Goal: Task Accomplishment & Management: Use online tool/utility

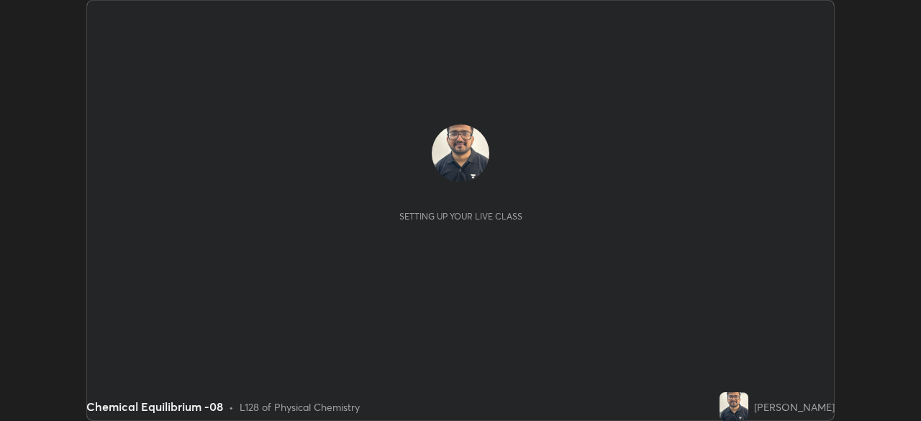
scroll to position [421, 920]
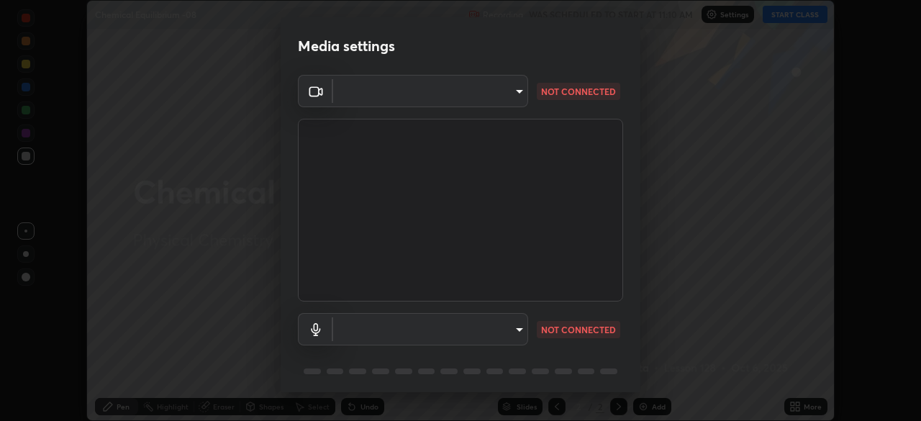
type input "a578de0eb180a0af5a6138f781b0851437296ff0fd16e85dcd8ee1d8a68fe164"
type input "default"
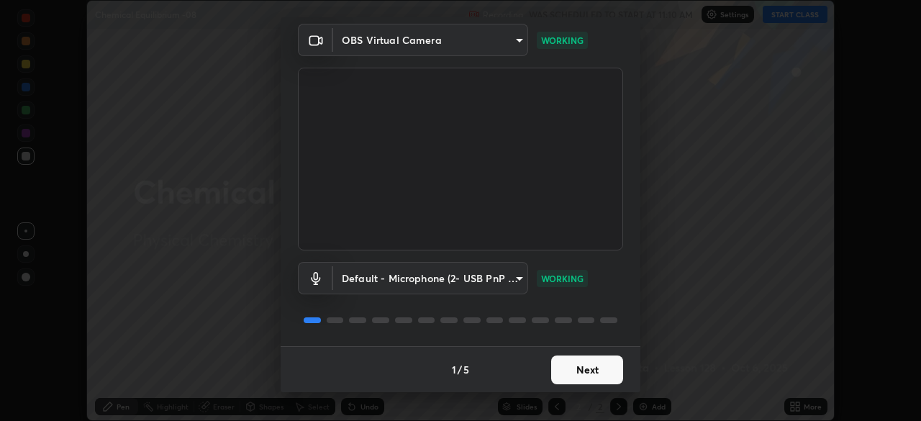
click at [586, 365] on button "Next" at bounding box center [587, 369] width 72 height 29
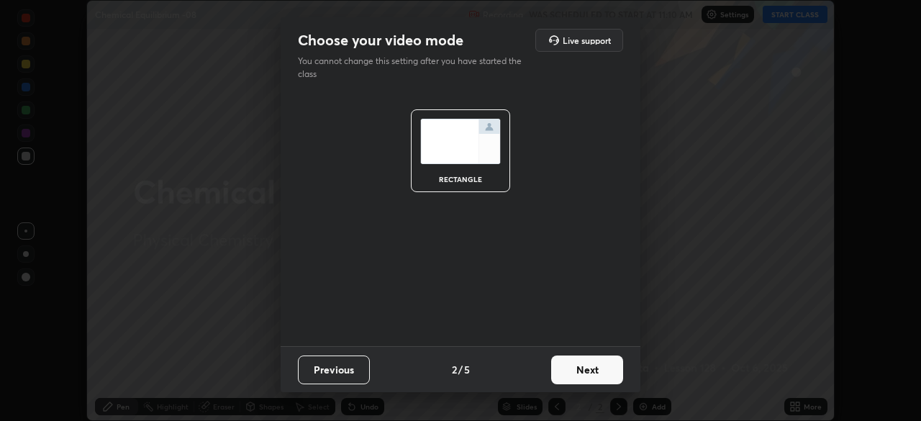
click at [587, 362] on button "Next" at bounding box center [587, 369] width 72 height 29
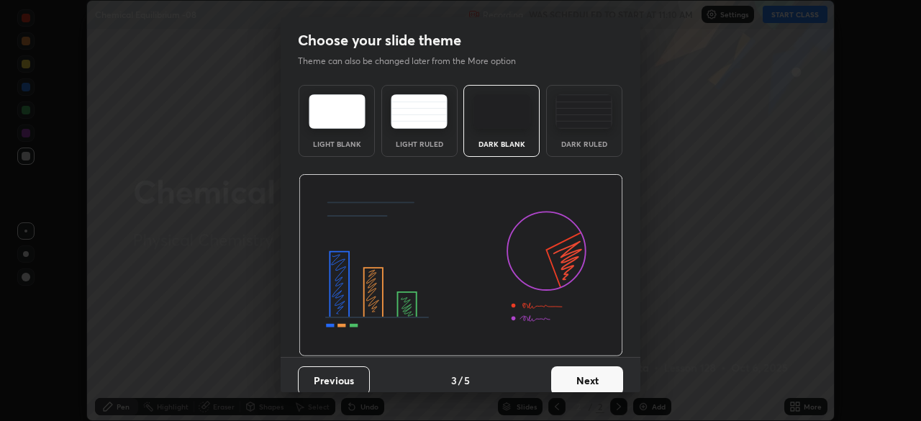
click at [587, 367] on button "Next" at bounding box center [587, 380] width 72 height 29
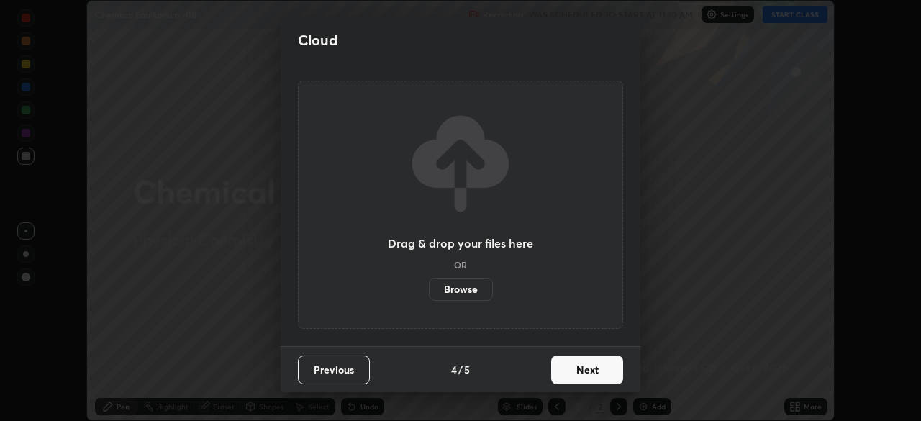
click at [585, 365] on button "Next" at bounding box center [587, 369] width 72 height 29
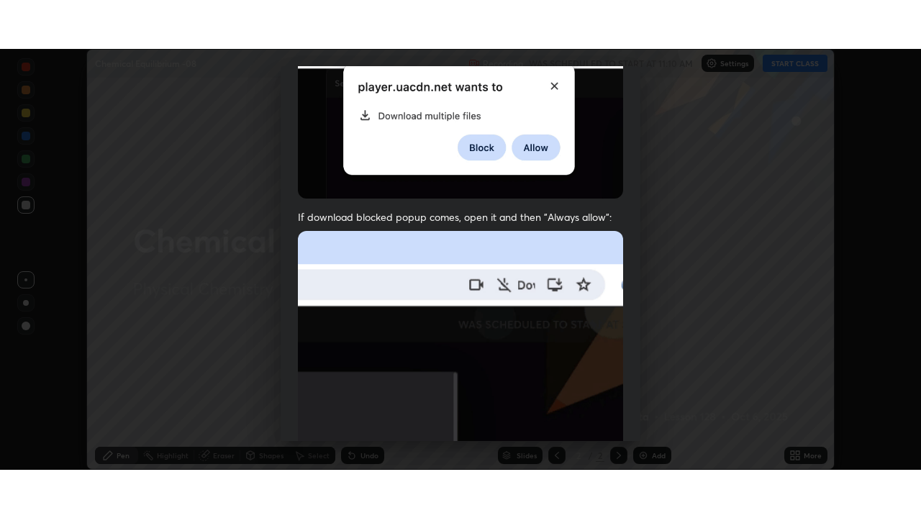
scroll to position [345, 0]
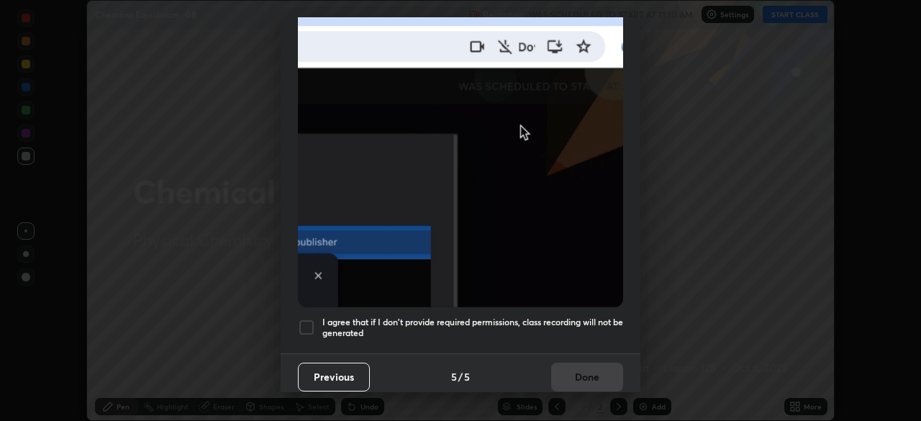
click at [309, 324] on div at bounding box center [306, 327] width 17 height 17
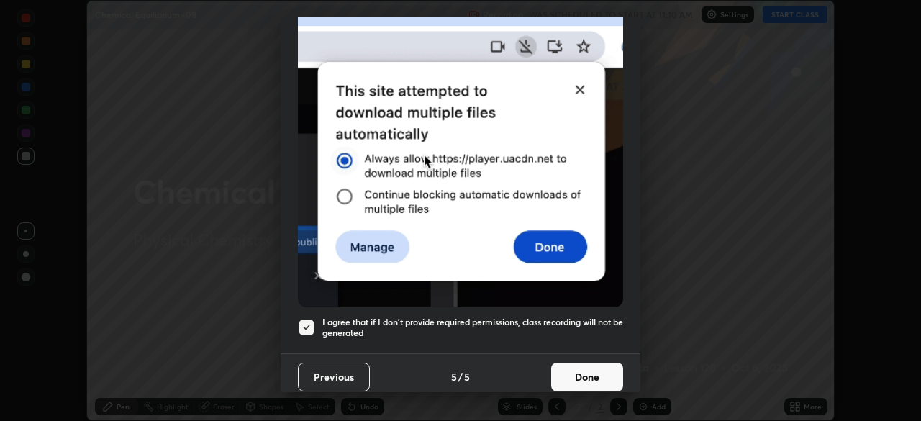
click at [556, 373] on button "Done" at bounding box center [587, 377] width 72 height 29
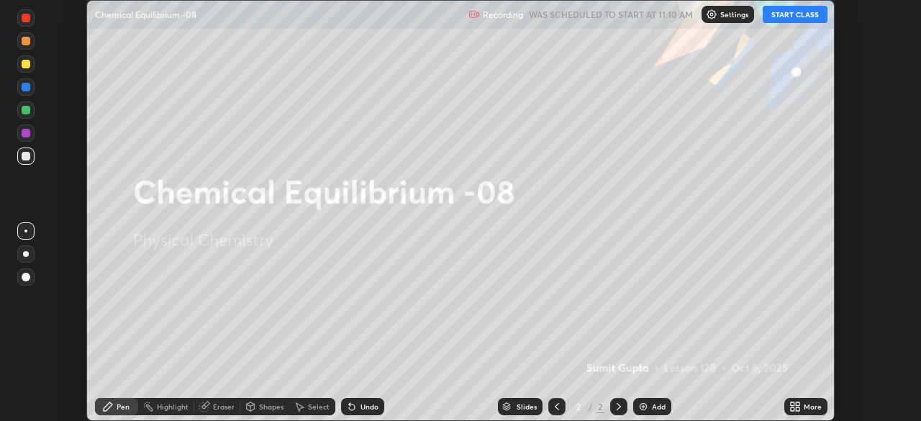
click at [797, 17] on button "START CLASS" at bounding box center [794, 14] width 65 height 17
click at [797, 409] on icon at bounding box center [798, 409] width 4 height 4
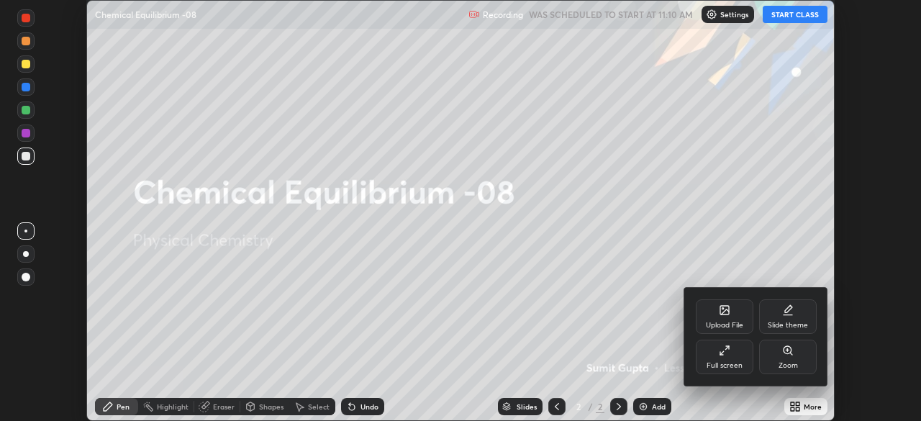
click at [734, 363] on div "Full screen" at bounding box center [724, 365] width 36 height 7
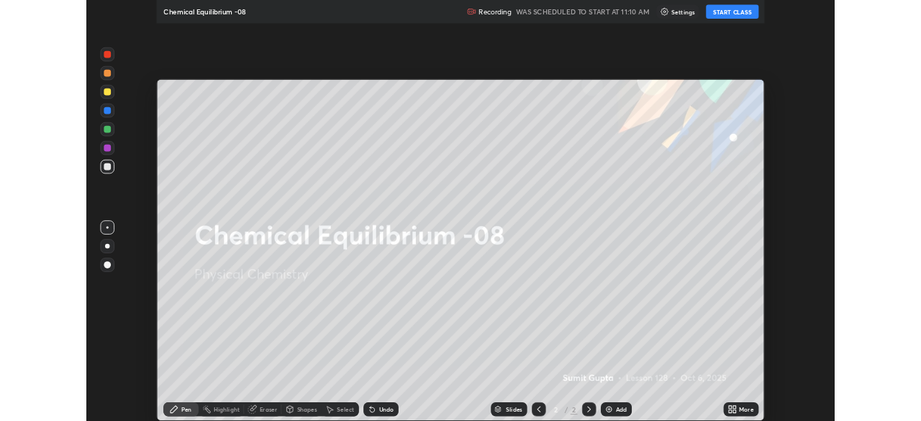
scroll to position [518, 921]
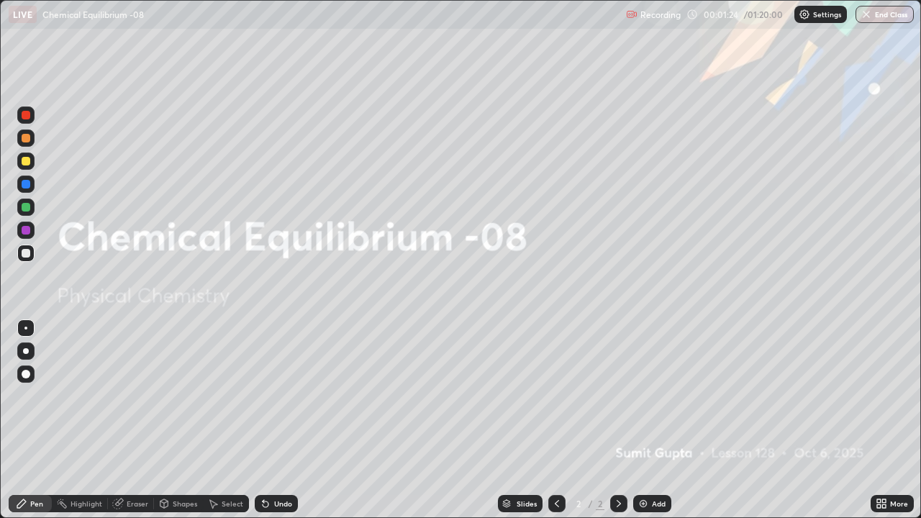
click at [650, 420] on div "Add" at bounding box center [652, 503] width 38 height 17
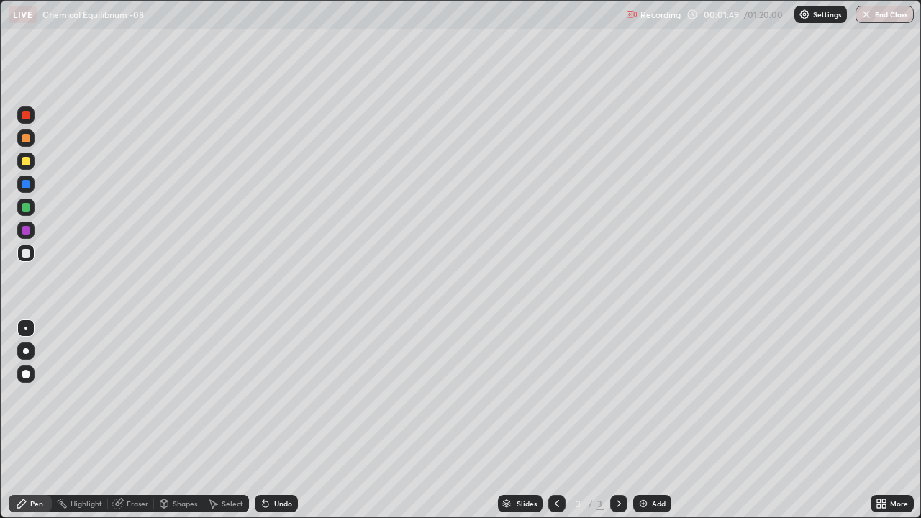
click at [28, 352] on div at bounding box center [25, 350] width 17 height 17
click at [25, 157] on div at bounding box center [26, 161] width 9 height 9
click at [641, 420] on div "Add" at bounding box center [652, 503] width 38 height 17
click at [556, 420] on icon at bounding box center [557, 504] width 12 height 12
click at [24, 350] on div at bounding box center [26, 351] width 6 height 6
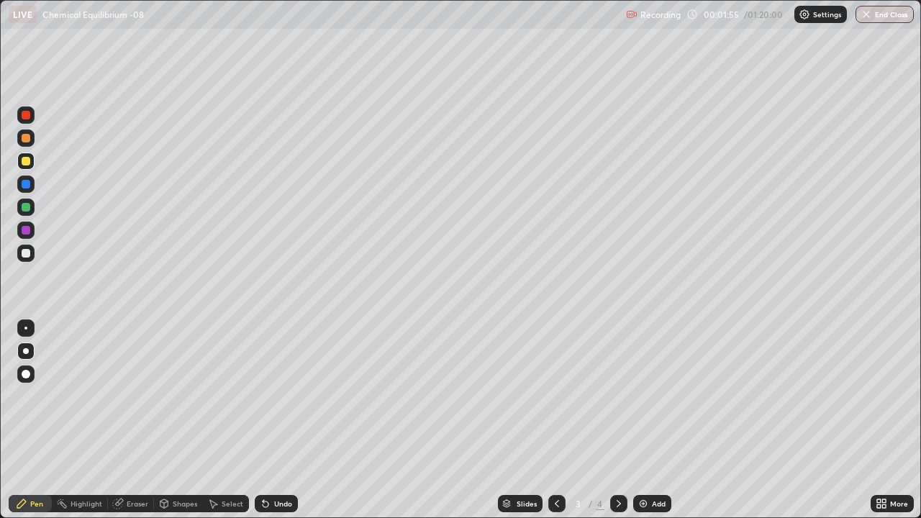
click at [22, 163] on div at bounding box center [26, 161] width 9 height 9
click at [28, 161] on div at bounding box center [26, 161] width 9 height 9
click at [26, 351] on div at bounding box center [26, 351] width 6 height 6
click at [21, 155] on div at bounding box center [25, 160] width 17 height 17
click at [27, 352] on div at bounding box center [26, 351] width 6 height 6
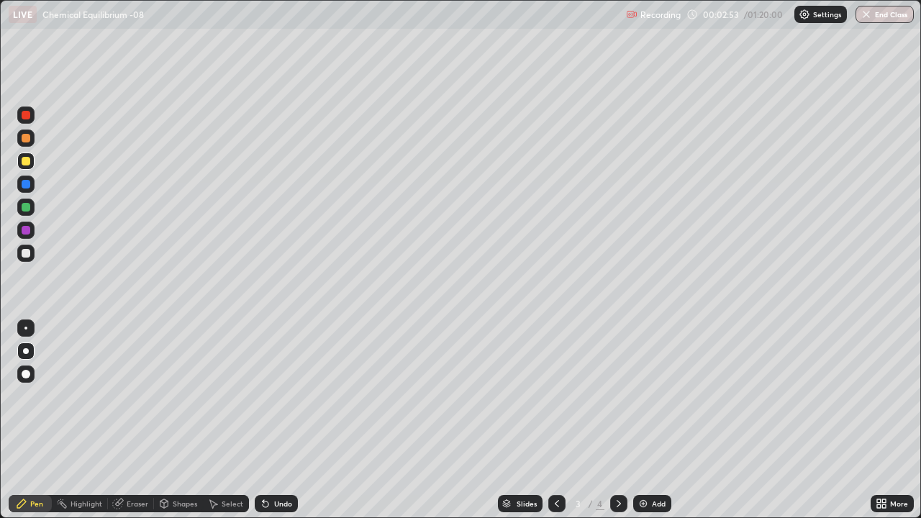
click at [26, 162] on div at bounding box center [26, 161] width 9 height 9
click at [28, 254] on div at bounding box center [26, 253] width 9 height 9
click at [657, 420] on div "Add" at bounding box center [652, 503] width 38 height 17
click at [274, 420] on div "Undo" at bounding box center [276, 503] width 43 height 17
click at [274, 420] on div "Undo" at bounding box center [283, 503] width 18 height 7
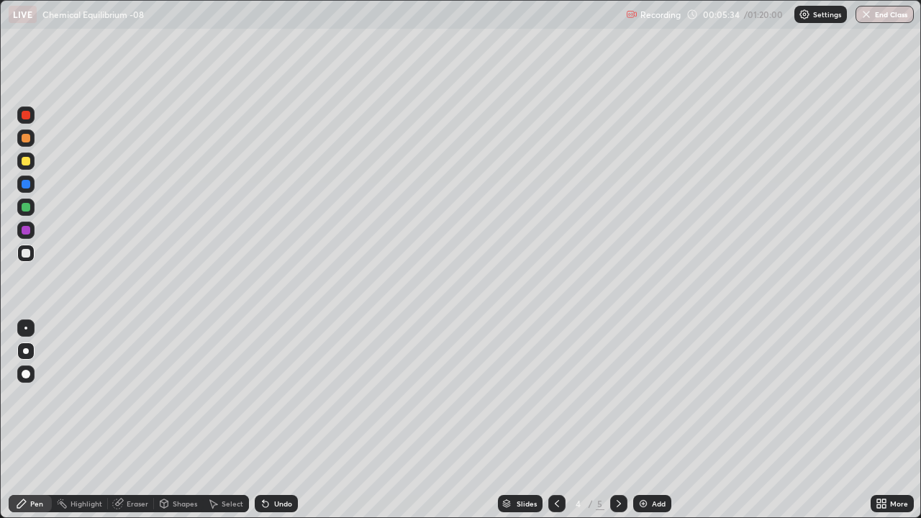
click at [640, 420] on img at bounding box center [643, 504] width 12 height 12
click at [23, 255] on div at bounding box center [26, 253] width 9 height 9
click at [643, 420] on img at bounding box center [643, 504] width 12 height 12
click at [32, 163] on div at bounding box center [25, 160] width 17 height 17
click at [215, 420] on icon at bounding box center [213, 504] width 12 height 12
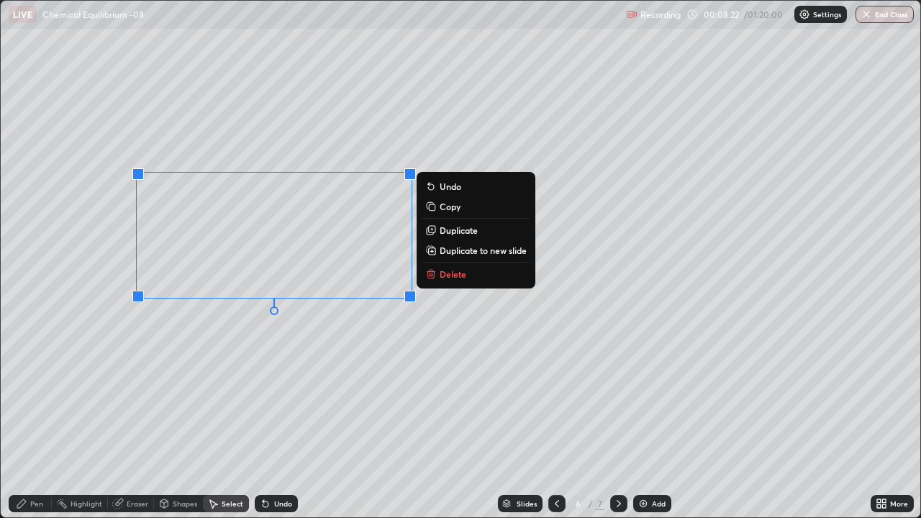
click at [447, 274] on p "Delete" at bounding box center [452, 274] width 27 height 12
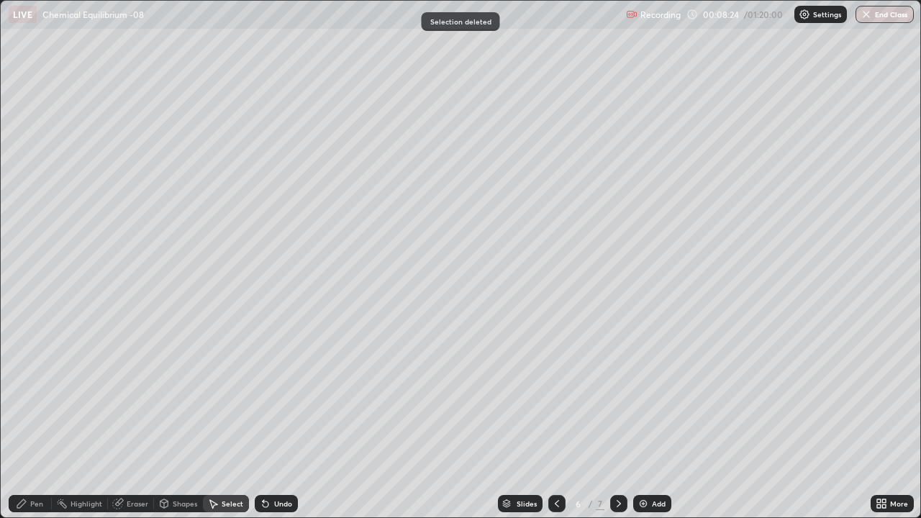
click at [29, 420] on div "Pen" at bounding box center [30, 503] width 43 height 17
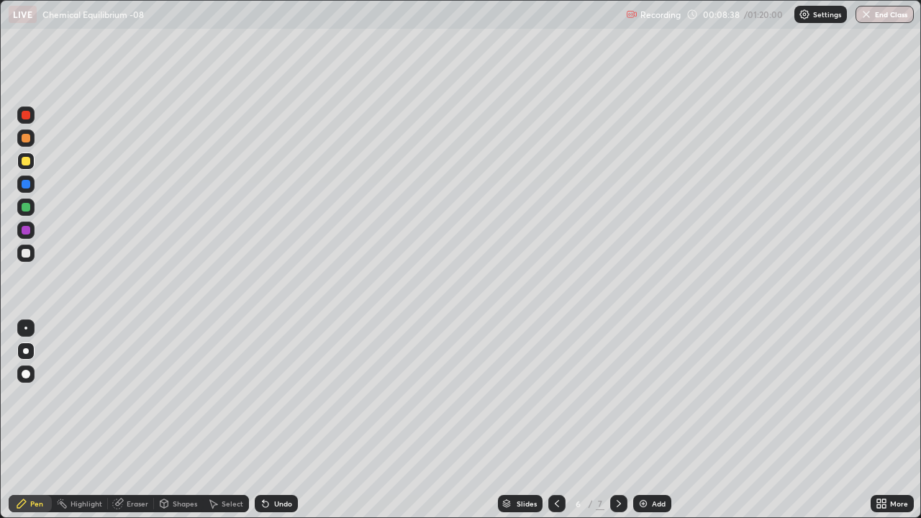
click at [26, 259] on div at bounding box center [25, 253] width 17 height 17
click at [634, 420] on div "Add" at bounding box center [652, 503] width 38 height 17
click at [27, 160] on div at bounding box center [26, 161] width 9 height 9
click at [22, 255] on div at bounding box center [26, 253] width 9 height 9
click at [22, 256] on div at bounding box center [26, 253] width 9 height 9
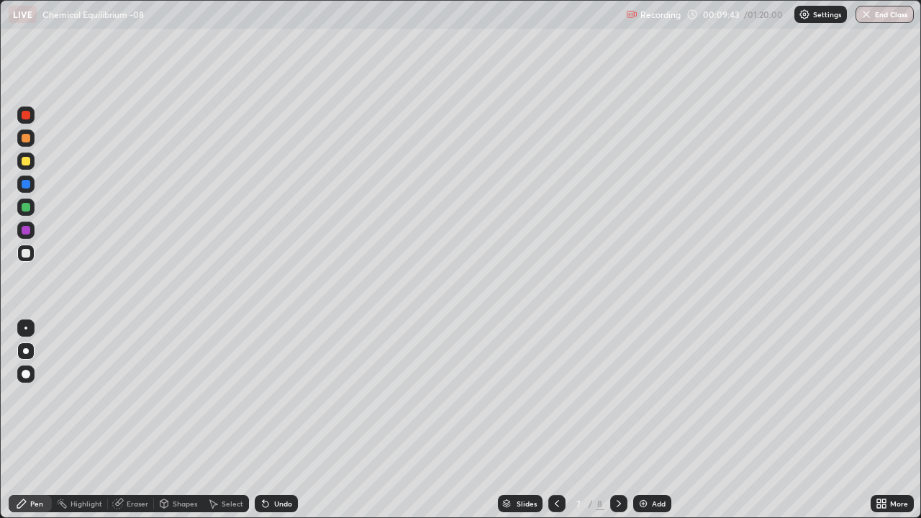
click at [24, 231] on div at bounding box center [26, 230] width 9 height 9
click at [642, 420] on img at bounding box center [643, 504] width 12 height 12
click at [28, 163] on div at bounding box center [26, 161] width 9 height 9
click at [24, 253] on div at bounding box center [26, 253] width 9 height 9
click at [222, 420] on div "Select" at bounding box center [233, 503] width 22 height 7
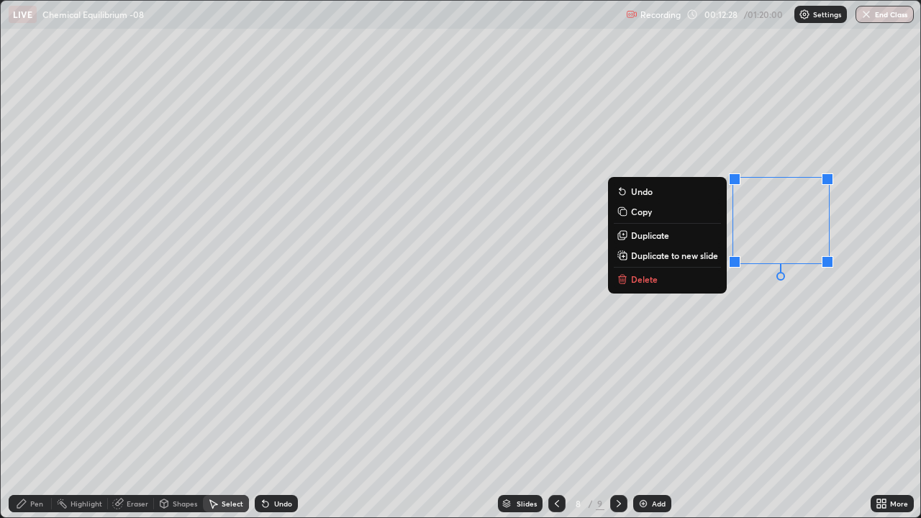
click at [648, 278] on p "Delete" at bounding box center [644, 279] width 27 height 12
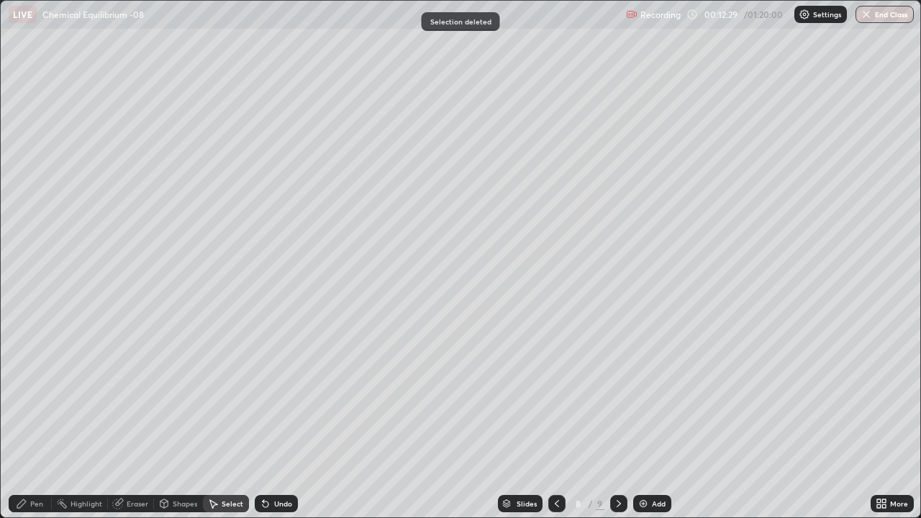
click at [22, 420] on icon at bounding box center [22, 504] width 12 height 12
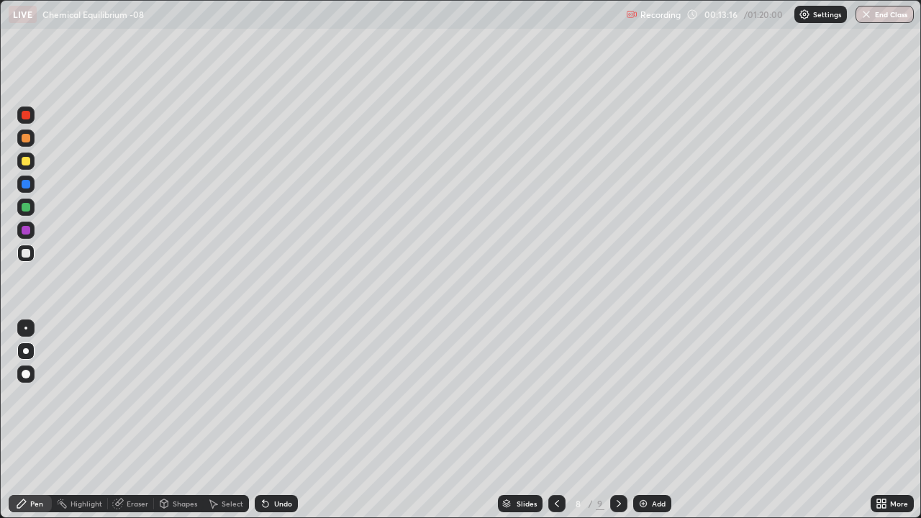
click at [22, 161] on div at bounding box center [26, 161] width 9 height 9
click at [28, 255] on div at bounding box center [26, 253] width 9 height 9
click at [269, 420] on div "Undo" at bounding box center [276, 503] width 43 height 17
click at [271, 420] on div "Undo" at bounding box center [276, 503] width 43 height 17
click at [645, 420] on img at bounding box center [643, 504] width 12 height 12
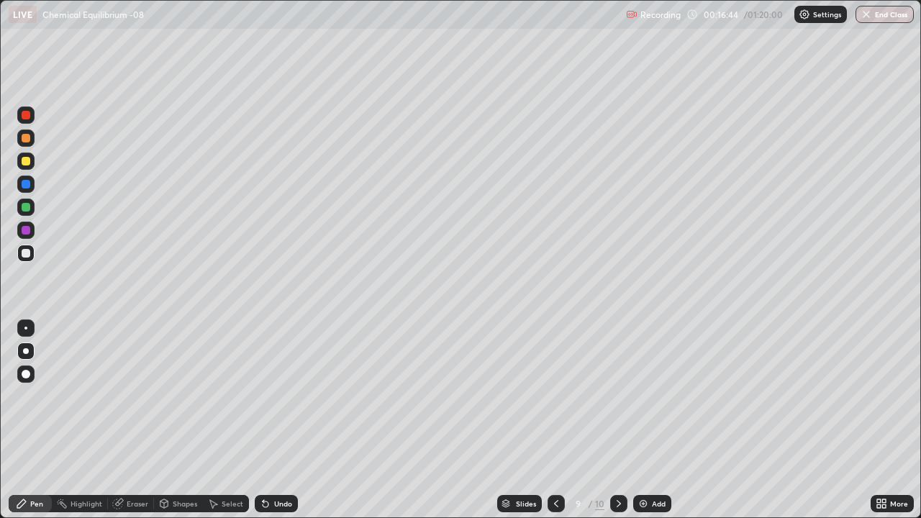
click at [555, 420] on icon at bounding box center [556, 504] width 12 height 12
click at [615, 420] on icon at bounding box center [619, 504] width 12 height 12
click at [27, 162] on div at bounding box center [26, 161] width 9 height 9
click at [652, 420] on div "Add" at bounding box center [652, 503] width 38 height 17
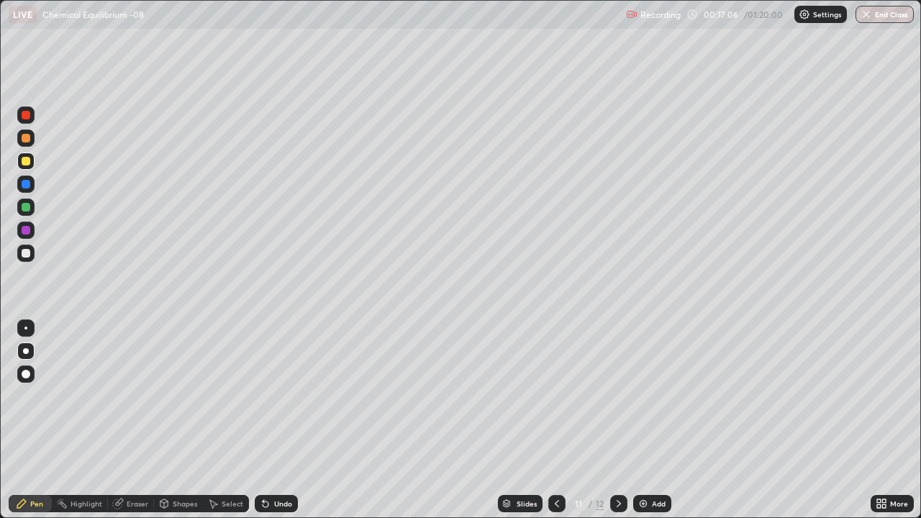
click at [652, 420] on div "Add" at bounding box center [652, 503] width 38 height 17
click at [555, 420] on icon at bounding box center [557, 504] width 12 height 12
click at [555, 420] on icon at bounding box center [557, 503] width 4 height 7
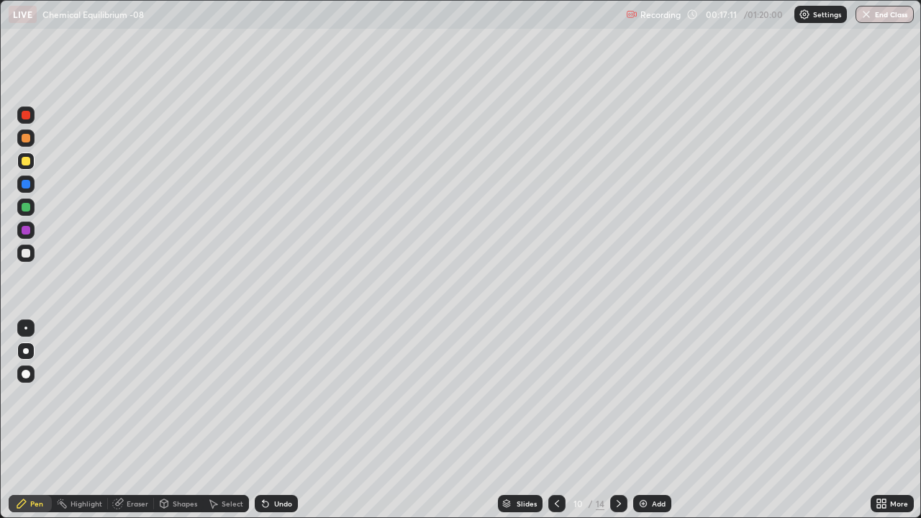
click at [617, 420] on icon at bounding box center [619, 504] width 12 height 12
click at [622, 420] on div at bounding box center [618, 503] width 17 height 17
click at [621, 420] on div at bounding box center [618, 503] width 17 height 17
click at [617, 420] on icon at bounding box center [619, 504] width 12 height 12
click at [548, 420] on div at bounding box center [556, 503] width 17 height 17
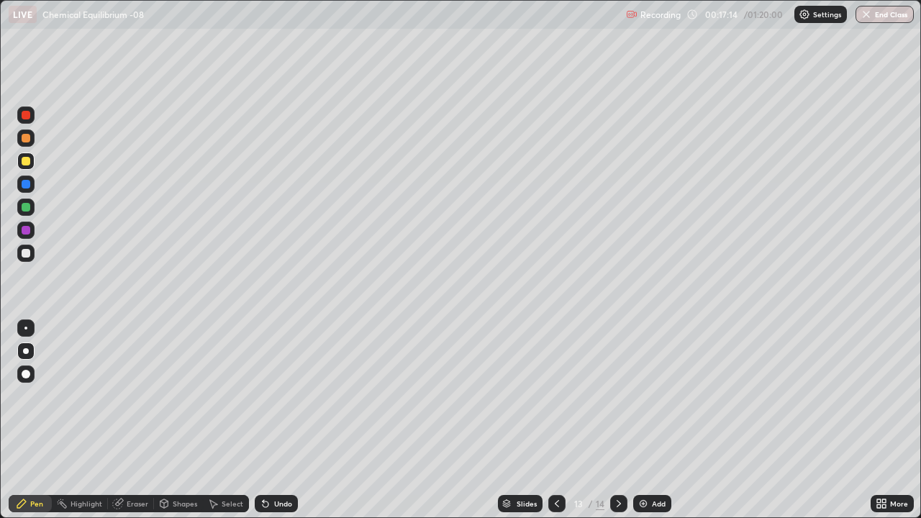
click at [549, 420] on div at bounding box center [556, 503] width 17 height 17
click at [555, 420] on icon at bounding box center [557, 504] width 12 height 12
click at [552, 420] on icon at bounding box center [557, 504] width 12 height 12
click at [557, 420] on icon at bounding box center [557, 504] width 12 height 12
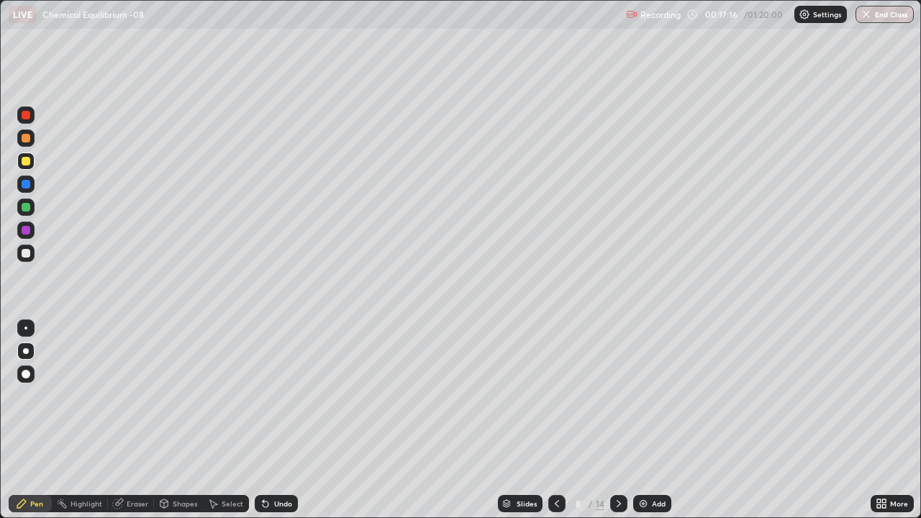
click at [616, 420] on icon at bounding box center [619, 504] width 12 height 12
click at [215, 420] on div "Select" at bounding box center [226, 503] width 46 height 17
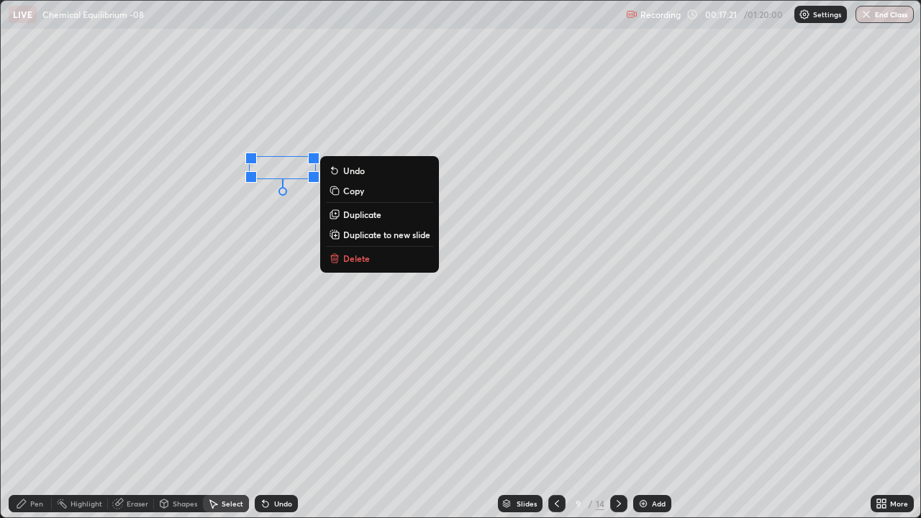
click at [250, 243] on div "0 ° Undo Copy Duplicate Duplicate to new slide Delete" at bounding box center [460, 259] width 919 height 516
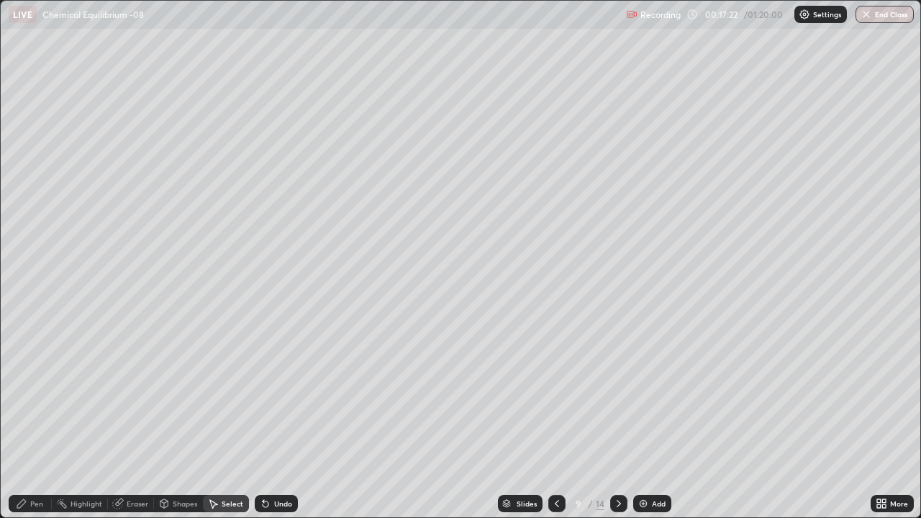
click at [27, 420] on icon at bounding box center [22, 504] width 12 height 12
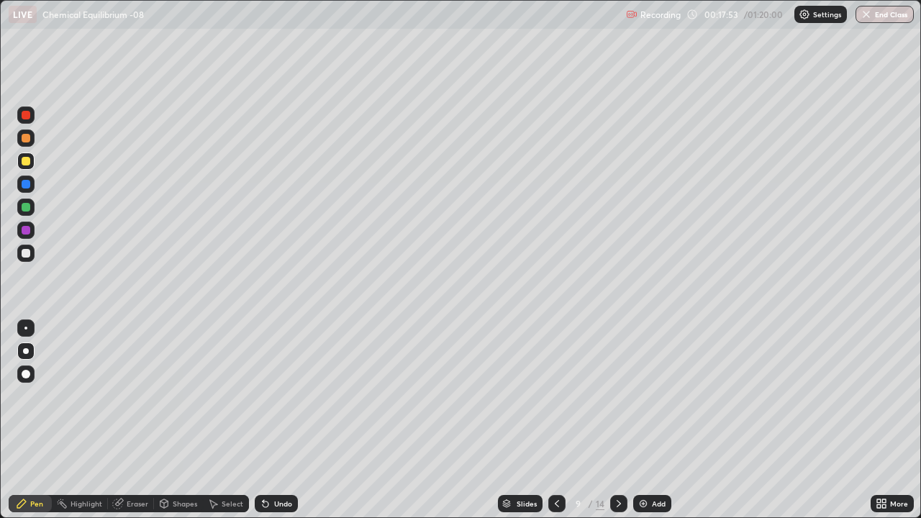
click at [29, 163] on div at bounding box center [26, 161] width 9 height 9
click at [26, 260] on div at bounding box center [25, 253] width 17 height 17
click at [25, 231] on div at bounding box center [26, 230] width 9 height 9
click at [24, 165] on div at bounding box center [26, 161] width 9 height 9
click at [27, 159] on div at bounding box center [26, 161] width 9 height 9
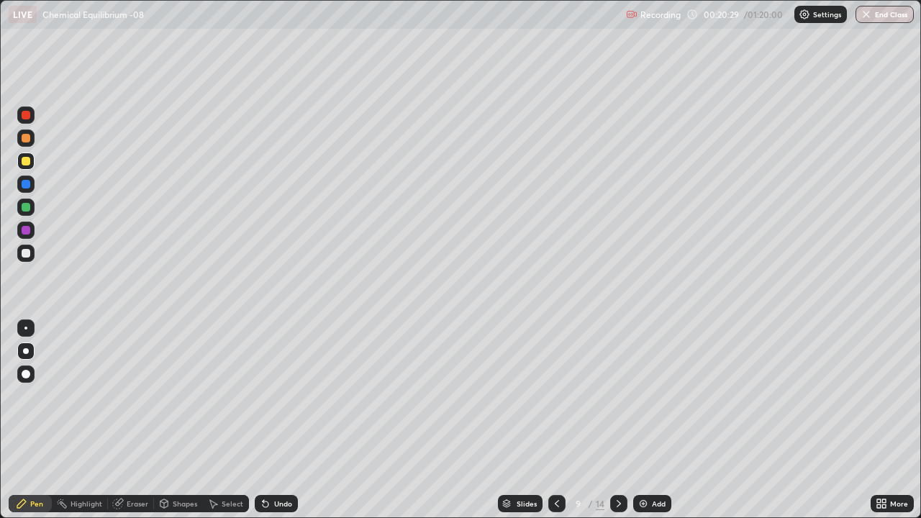
click at [660, 420] on div "Add" at bounding box center [652, 503] width 38 height 17
click at [28, 165] on div at bounding box center [26, 161] width 9 height 9
click at [23, 159] on div at bounding box center [26, 161] width 9 height 9
click at [25, 187] on div at bounding box center [26, 184] width 9 height 9
click at [19, 160] on div at bounding box center [25, 160] width 17 height 17
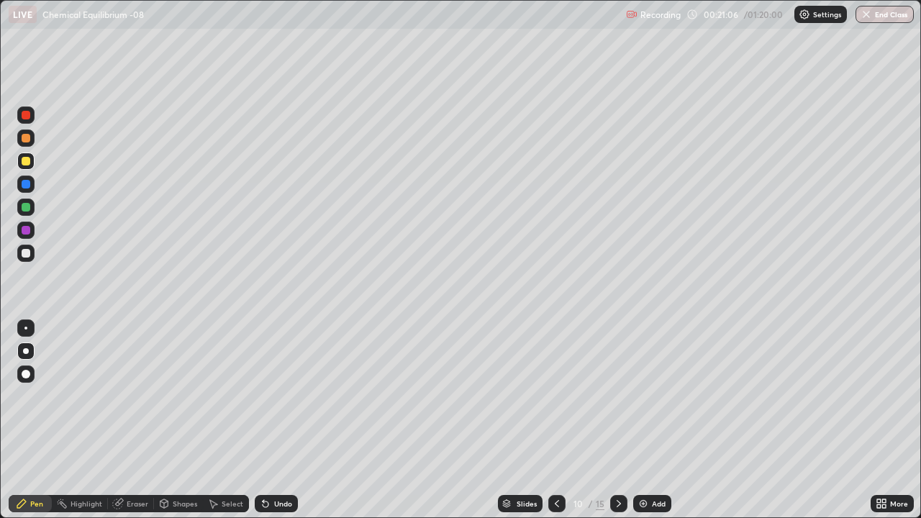
click at [23, 255] on div at bounding box center [26, 253] width 9 height 9
click at [28, 158] on div at bounding box center [26, 161] width 9 height 9
click at [617, 420] on icon at bounding box center [619, 504] width 12 height 12
click at [27, 253] on div at bounding box center [26, 253] width 9 height 9
click at [28, 163] on div at bounding box center [26, 161] width 9 height 9
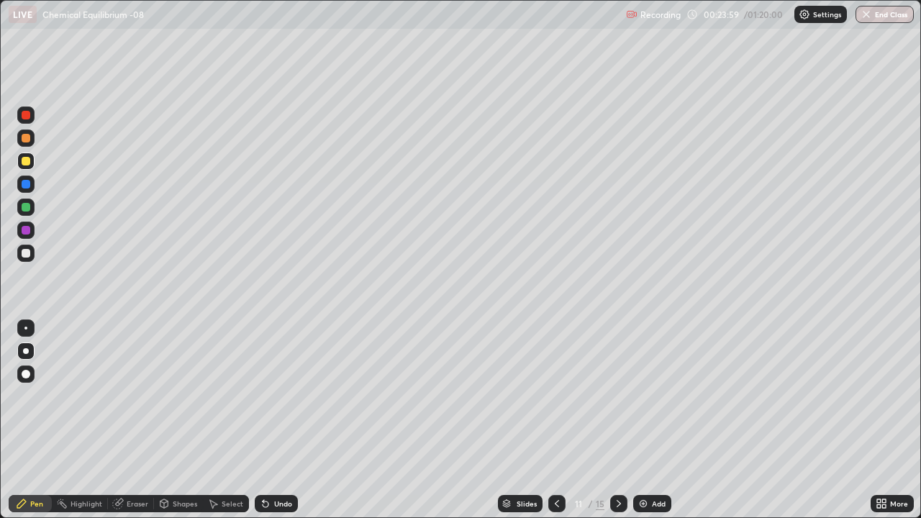
click at [26, 254] on div at bounding box center [26, 253] width 9 height 9
click at [274, 420] on div "Undo" at bounding box center [283, 503] width 18 height 7
click at [275, 420] on div "Undo" at bounding box center [283, 503] width 18 height 7
click at [24, 161] on div at bounding box center [26, 161] width 9 height 9
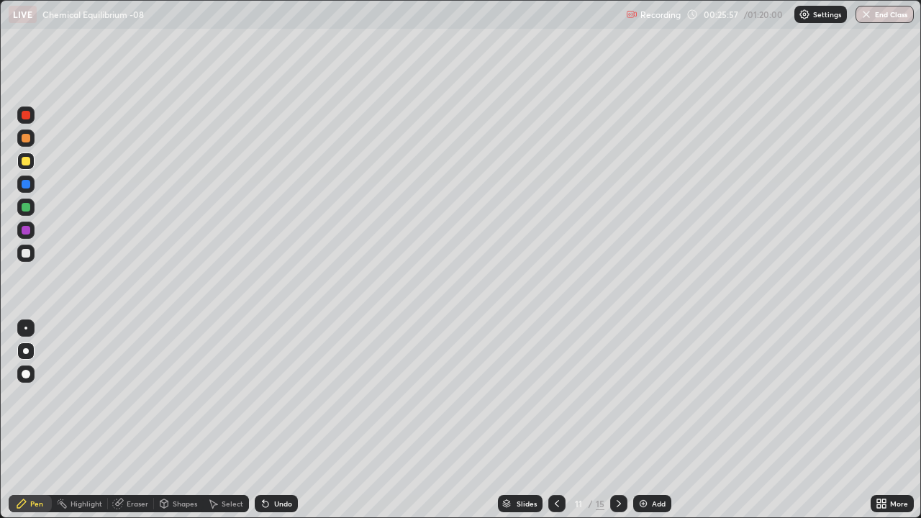
click at [24, 253] on div at bounding box center [26, 253] width 9 height 9
click at [652, 420] on div "Add" at bounding box center [659, 503] width 14 height 7
click at [27, 157] on div at bounding box center [26, 161] width 9 height 9
click at [28, 255] on div at bounding box center [26, 253] width 9 height 9
click at [27, 251] on div at bounding box center [26, 253] width 9 height 9
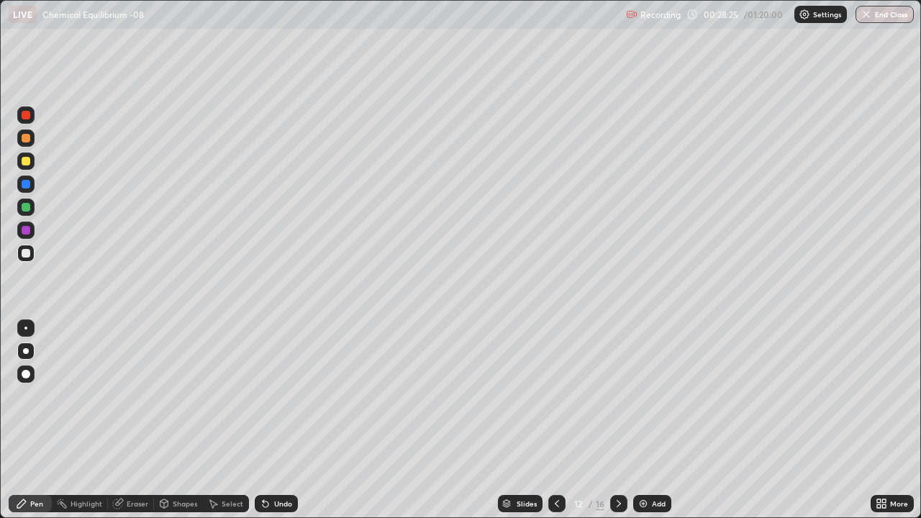
click at [121, 420] on icon at bounding box center [119, 501] width 8 height 7
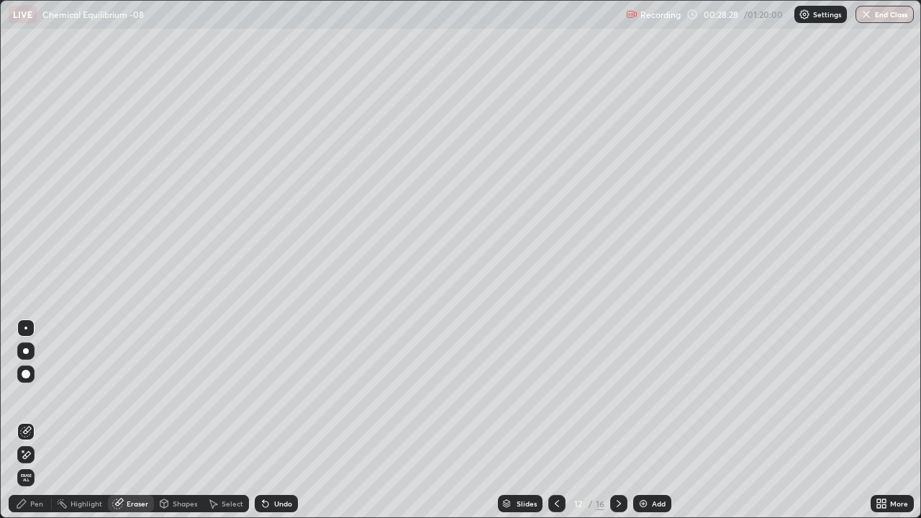
click at [27, 420] on icon at bounding box center [22, 504] width 12 height 12
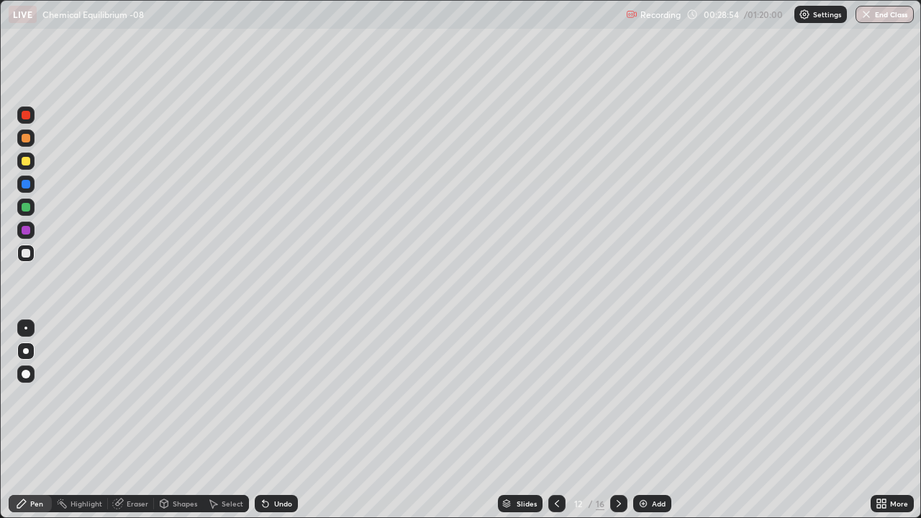
click at [26, 235] on div at bounding box center [25, 230] width 17 height 17
click at [27, 160] on div at bounding box center [26, 161] width 9 height 9
click at [29, 231] on div at bounding box center [26, 230] width 9 height 9
click at [644, 420] on img at bounding box center [643, 504] width 12 height 12
click at [27, 165] on div at bounding box center [25, 160] width 17 height 17
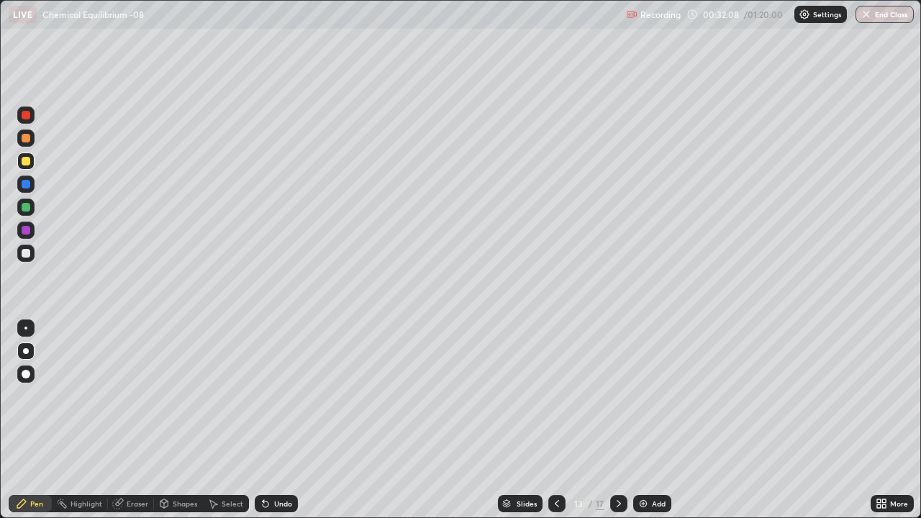
click at [27, 186] on div at bounding box center [26, 184] width 9 height 9
click at [22, 255] on div at bounding box center [26, 253] width 9 height 9
click at [277, 420] on div "Undo" at bounding box center [283, 503] width 18 height 7
click at [269, 420] on div "Undo" at bounding box center [276, 503] width 43 height 17
click at [270, 420] on div "Undo" at bounding box center [276, 503] width 43 height 17
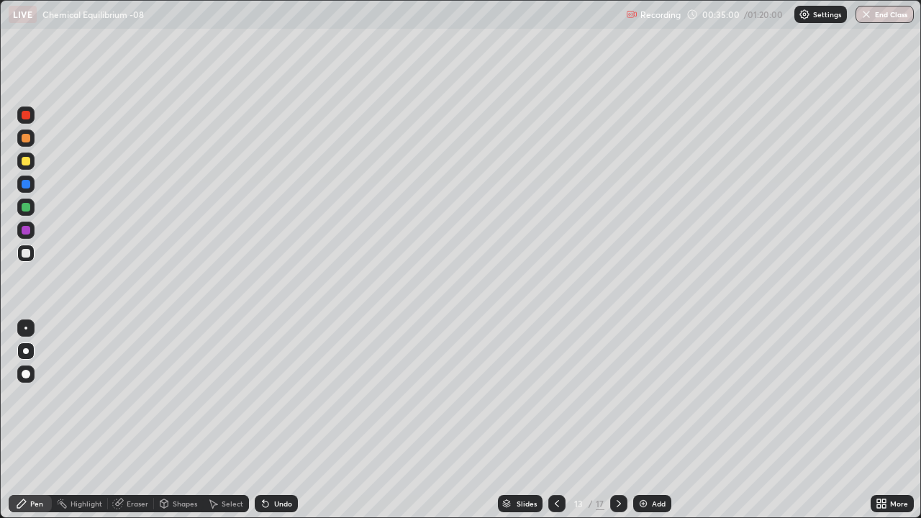
click at [646, 420] on img at bounding box center [643, 504] width 12 height 12
click at [29, 163] on div at bounding box center [26, 161] width 9 height 9
click at [24, 181] on div at bounding box center [26, 184] width 9 height 9
click at [24, 255] on div at bounding box center [26, 253] width 9 height 9
click at [652, 420] on div "Add" at bounding box center [659, 503] width 14 height 7
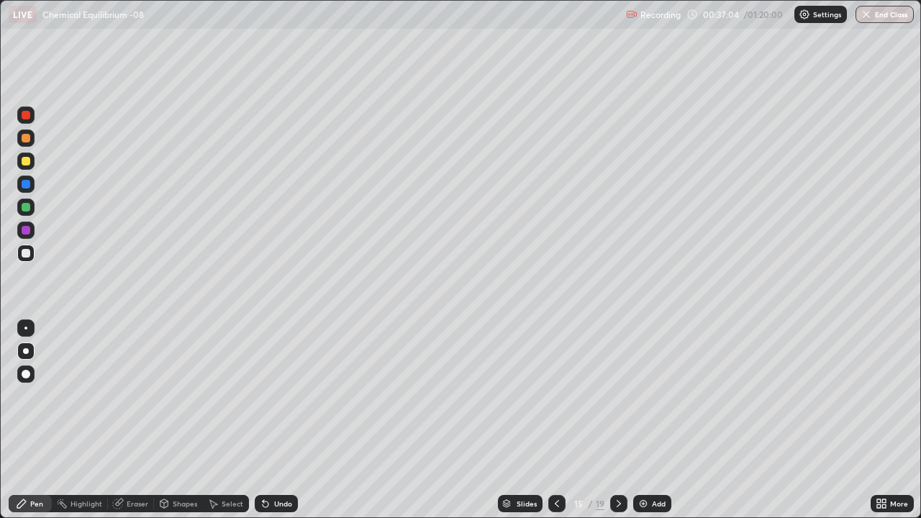
click at [32, 162] on div at bounding box center [25, 160] width 17 height 17
click at [32, 204] on div at bounding box center [25, 207] width 17 height 17
click at [24, 258] on div at bounding box center [25, 253] width 17 height 17
click at [25, 231] on div at bounding box center [26, 230] width 9 height 9
click at [27, 253] on div at bounding box center [26, 253] width 9 height 9
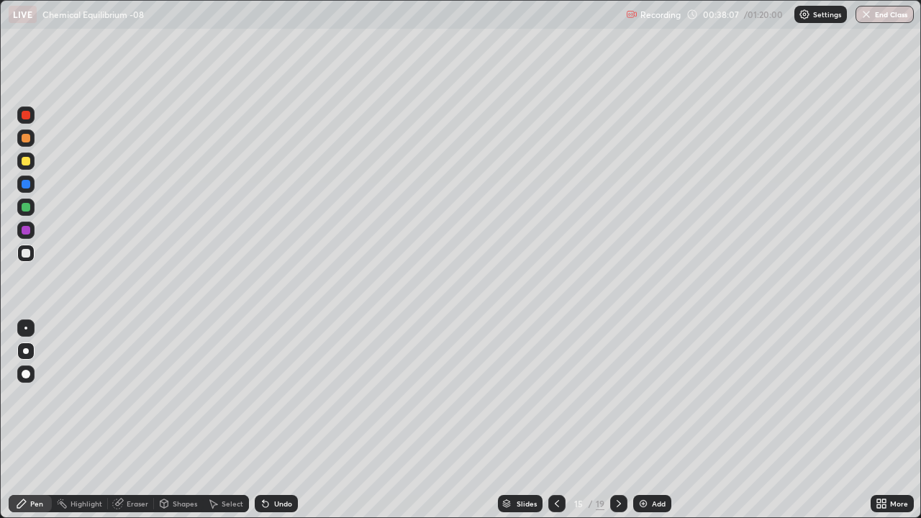
click at [24, 257] on div at bounding box center [26, 253] width 9 height 9
click at [32, 420] on div "Pen" at bounding box center [36, 503] width 13 height 7
click at [24, 350] on div at bounding box center [26, 351] width 6 height 6
click at [27, 255] on div at bounding box center [26, 253] width 9 height 9
click at [22, 162] on div at bounding box center [26, 161] width 9 height 9
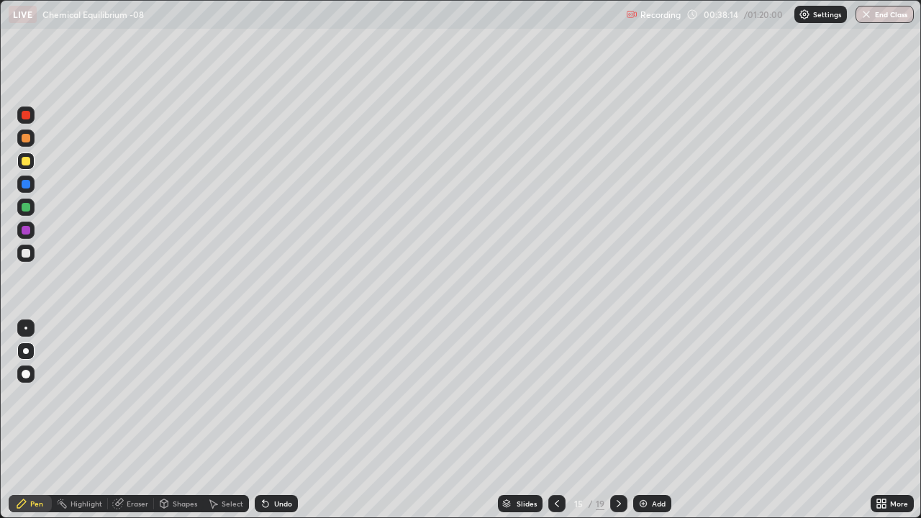
click at [0, 354] on div "Setting up your live class" at bounding box center [460, 259] width 921 height 518
click at [25, 351] on div at bounding box center [26, 351] width 6 height 6
click at [24, 207] on div at bounding box center [26, 207] width 9 height 9
click at [24, 251] on div at bounding box center [26, 253] width 9 height 9
click at [19, 160] on div at bounding box center [25, 160] width 17 height 17
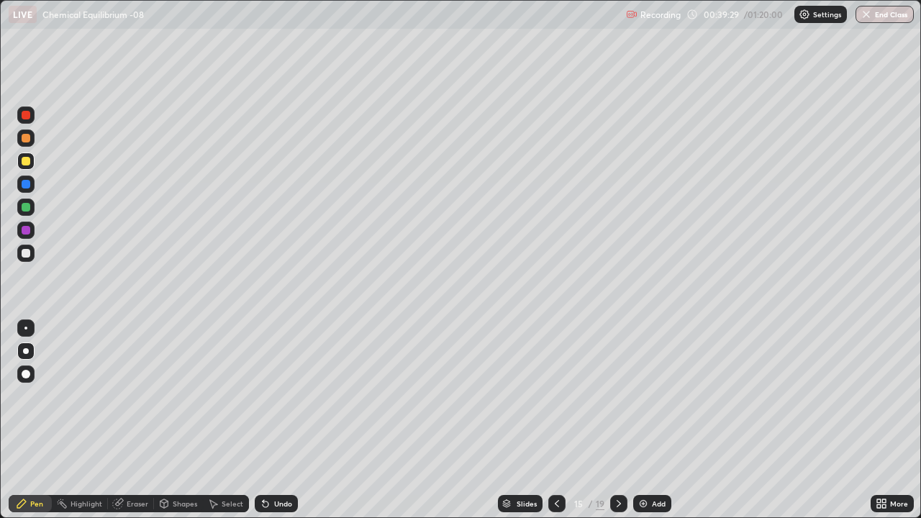
click at [29, 253] on div at bounding box center [26, 253] width 9 height 9
click at [266, 420] on icon at bounding box center [266, 504] width 6 height 6
click at [271, 420] on div "Undo" at bounding box center [276, 503] width 43 height 17
click at [283, 420] on div "Undo" at bounding box center [276, 503] width 43 height 17
click at [275, 420] on div "Undo" at bounding box center [276, 503] width 43 height 17
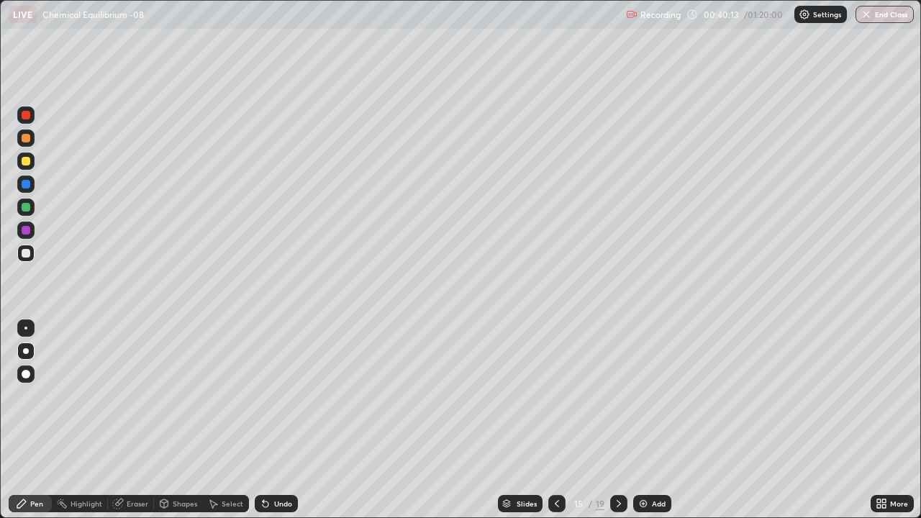
click at [263, 420] on icon at bounding box center [263, 500] width 1 height 1
click at [27, 155] on div at bounding box center [25, 160] width 17 height 17
click at [263, 420] on icon at bounding box center [266, 504] width 6 height 6
click at [270, 420] on div "Undo" at bounding box center [276, 503] width 43 height 17
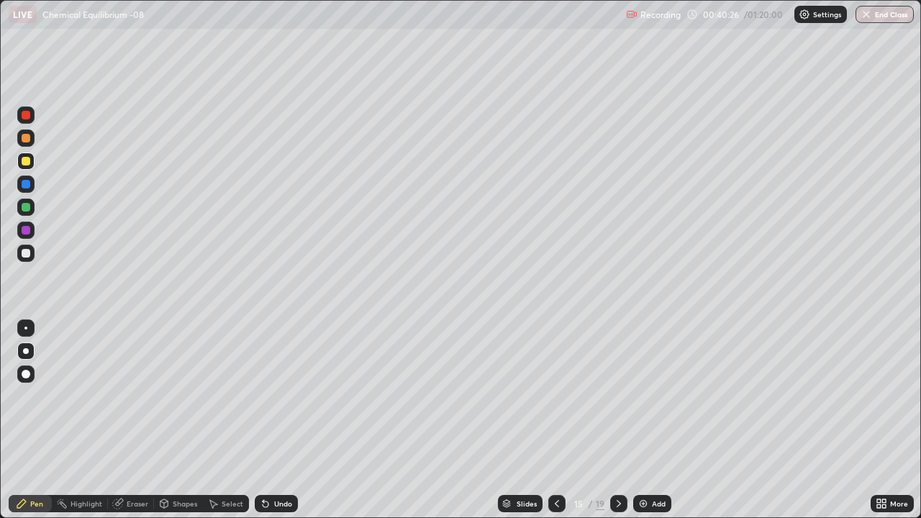
click at [26, 254] on div at bounding box center [26, 253] width 9 height 9
click at [275, 420] on div "Undo" at bounding box center [276, 503] width 43 height 17
click at [272, 420] on div "Undo" at bounding box center [276, 503] width 43 height 17
click at [276, 420] on div "Undo" at bounding box center [276, 503] width 43 height 17
click at [271, 420] on div "Undo" at bounding box center [276, 503] width 43 height 17
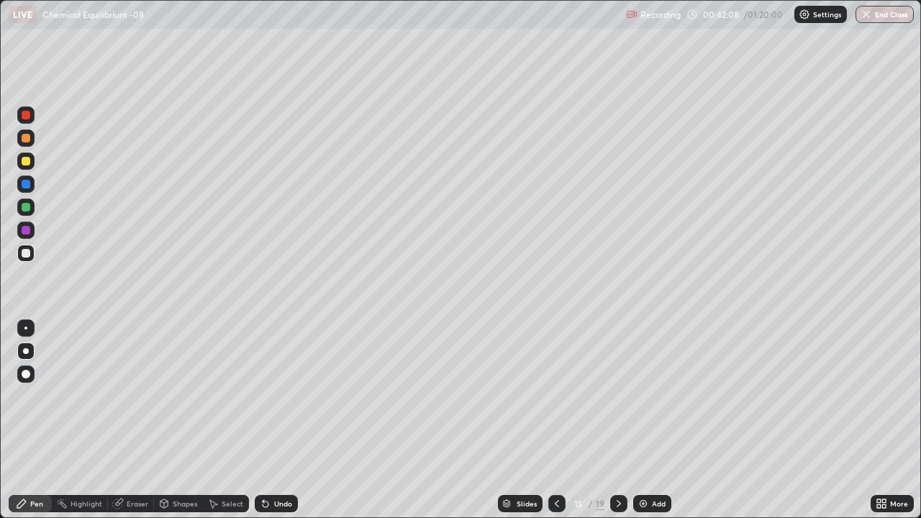
click at [276, 420] on div "Undo" at bounding box center [283, 503] width 18 height 7
click at [657, 420] on div "Add" at bounding box center [659, 503] width 14 height 7
click at [26, 163] on div at bounding box center [26, 161] width 9 height 9
click at [555, 420] on icon at bounding box center [556, 504] width 12 height 12
click at [618, 420] on icon at bounding box center [620, 504] width 12 height 12
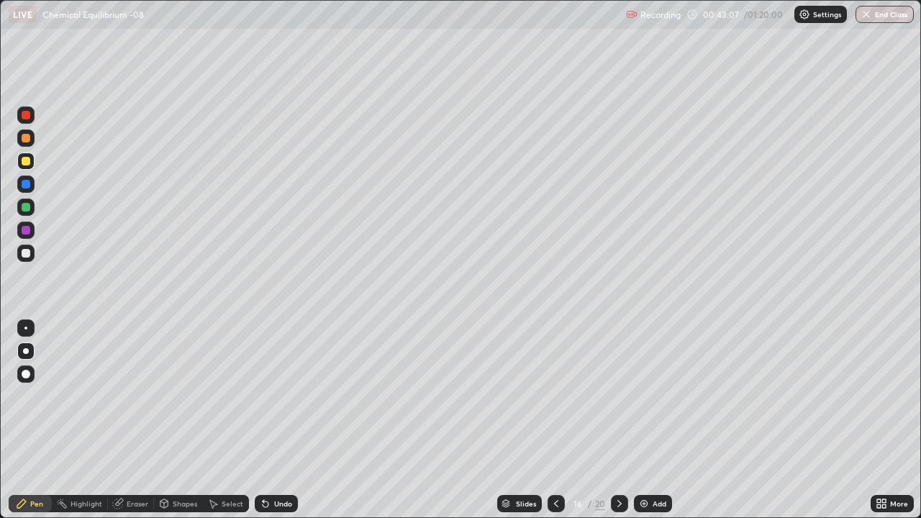
click at [22, 259] on div at bounding box center [25, 253] width 17 height 17
click at [555, 420] on icon at bounding box center [556, 504] width 12 height 12
click at [222, 420] on div "Select" at bounding box center [233, 503] width 22 height 7
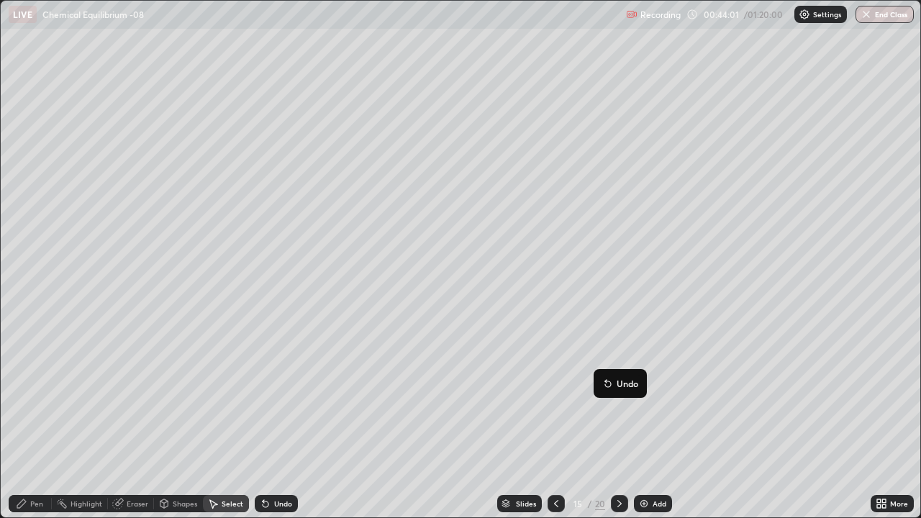
click at [559, 393] on div "0 ° Undo Copy Duplicate Duplicate to new slide Delete" at bounding box center [460, 259] width 919 height 516
click at [129, 281] on div "0 ° Undo Copy Duplicate Duplicate to new slide Delete" at bounding box center [460, 259] width 919 height 516
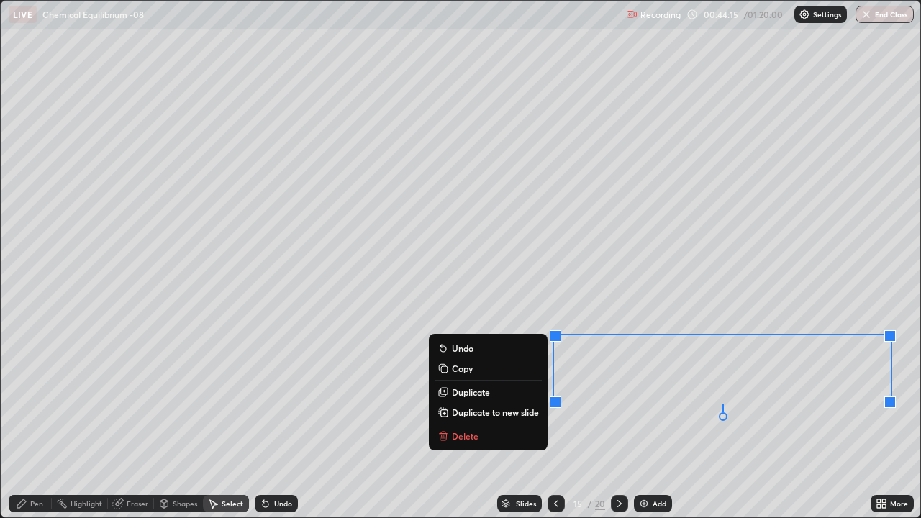
click at [481, 420] on button "Delete" at bounding box center [487, 435] width 107 height 17
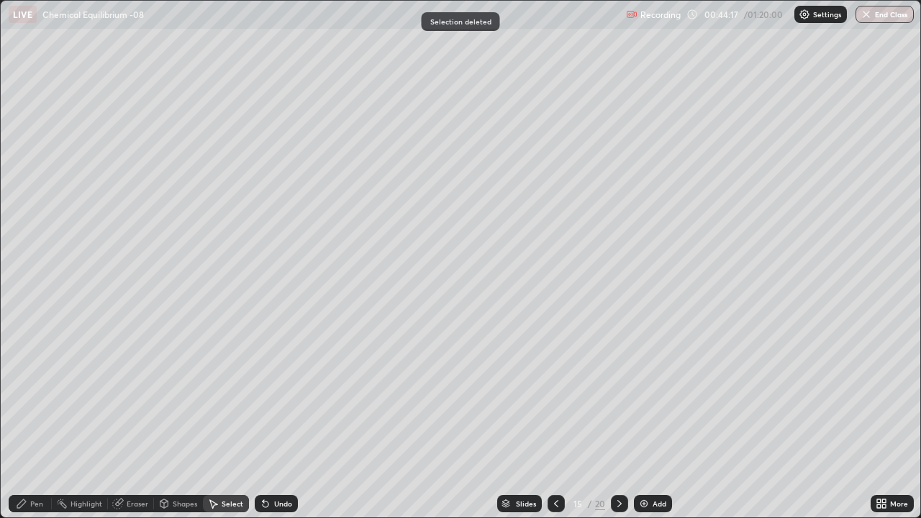
click at [616, 420] on icon at bounding box center [620, 504] width 12 height 12
click at [41, 420] on div "Pen" at bounding box center [36, 503] width 13 height 7
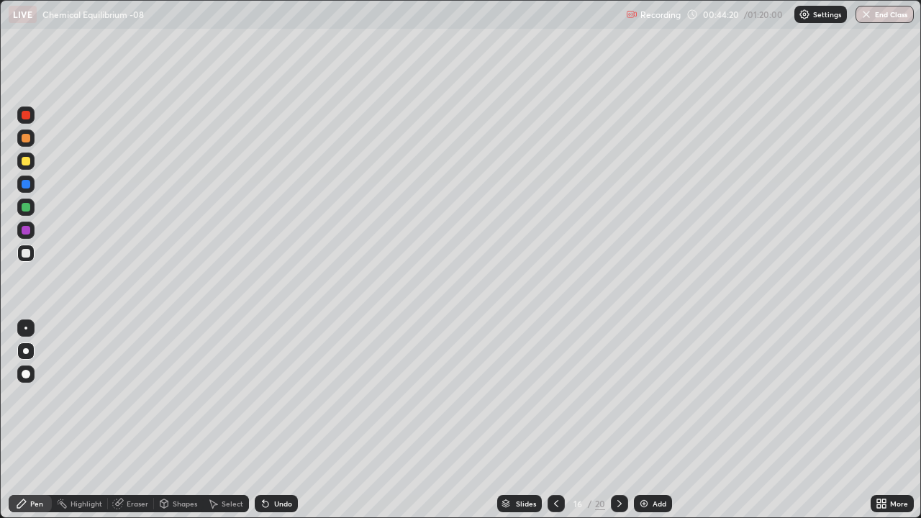
click at [29, 161] on div at bounding box center [26, 161] width 9 height 9
click at [278, 420] on div "Undo" at bounding box center [283, 503] width 18 height 7
click at [27, 254] on div at bounding box center [26, 253] width 9 height 9
click at [221, 420] on div "Select" at bounding box center [226, 503] width 46 height 17
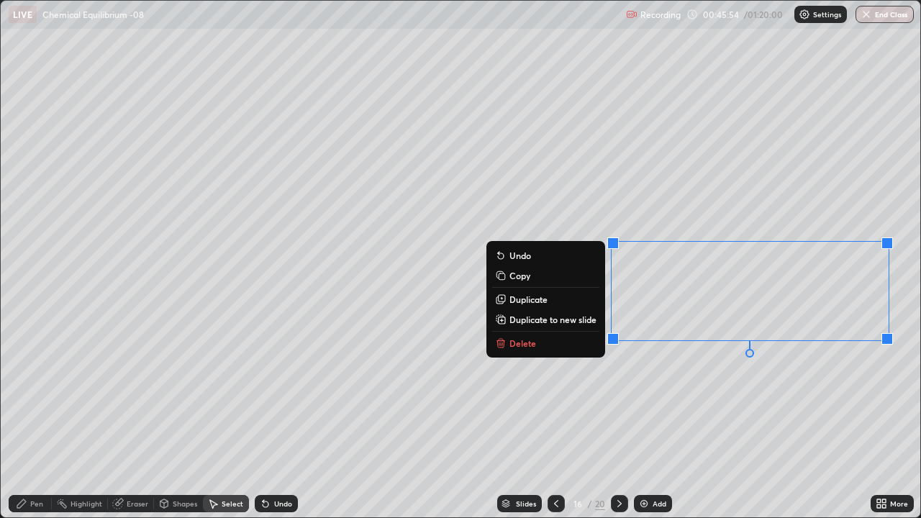
click at [514, 347] on p "Delete" at bounding box center [522, 343] width 27 height 12
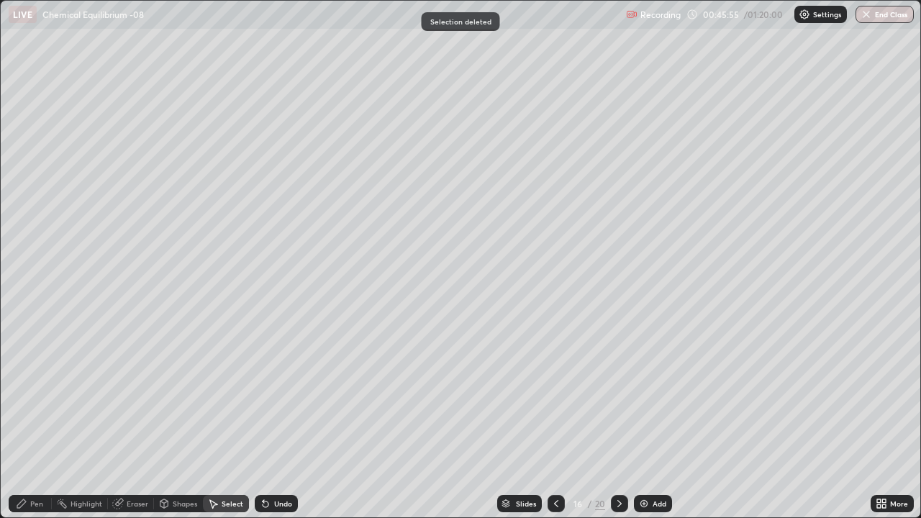
click at [28, 420] on div "Pen" at bounding box center [30, 503] width 43 height 17
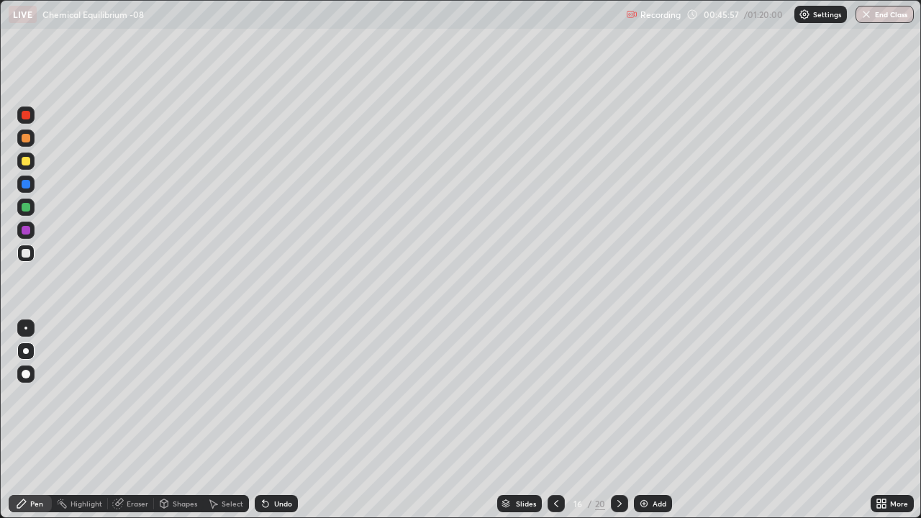
click at [27, 164] on div at bounding box center [26, 161] width 9 height 9
click at [280, 420] on div "Undo" at bounding box center [283, 503] width 18 height 7
click at [274, 420] on div "Undo" at bounding box center [283, 503] width 18 height 7
click at [276, 420] on div "Undo" at bounding box center [283, 503] width 18 height 7
click at [281, 420] on div "Undo" at bounding box center [276, 503] width 43 height 17
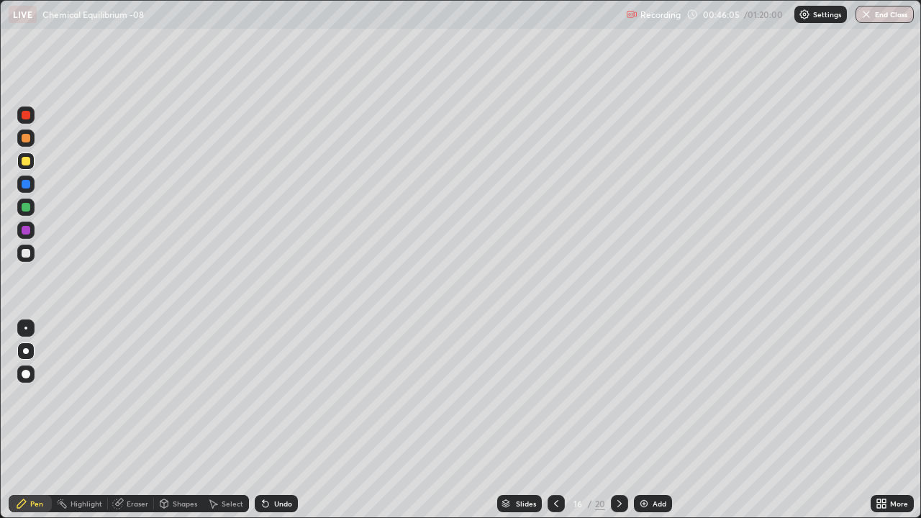
click at [278, 420] on div "Undo" at bounding box center [283, 503] width 18 height 7
click at [270, 420] on div "Undo" at bounding box center [276, 503] width 43 height 17
click at [27, 253] on div at bounding box center [26, 253] width 9 height 9
click at [283, 420] on div "Undo" at bounding box center [283, 503] width 18 height 7
click at [35, 420] on div "Pen" at bounding box center [36, 503] width 13 height 7
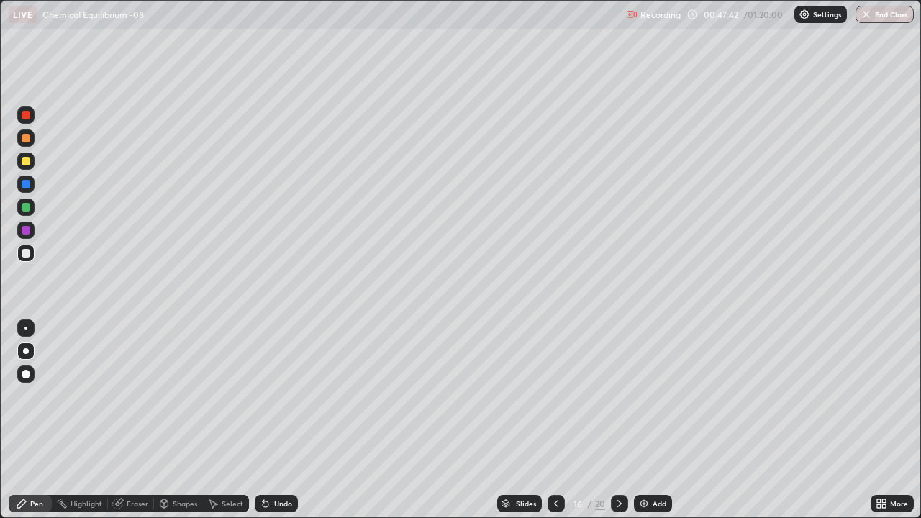
click at [28, 161] on div at bounding box center [26, 161] width 9 height 9
click at [263, 420] on icon at bounding box center [266, 504] width 6 height 6
click at [274, 420] on div "Undo" at bounding box center [283, 503] width 18 height 7
click at [282, 420] on div "Undo" at bounding box center [276, 503] width 43 height 17
click at [279, 420] on div "Undo" at bounding box center [276, 503] width 43 height 17
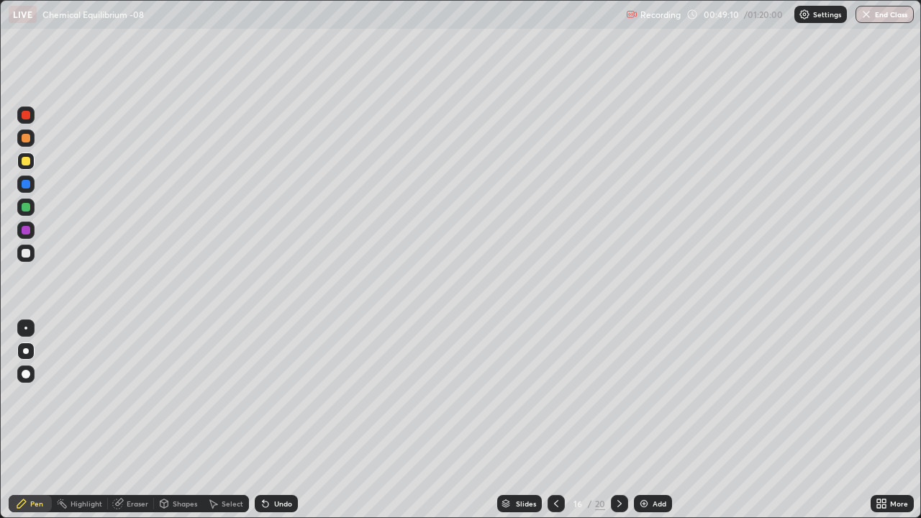
click at [276, 420] on div "Undo" at bounding box center [283, 503] width 18 height 7
click at [278, 420] on div "Undo" at bounding box center [283, 503] width 18 height 7
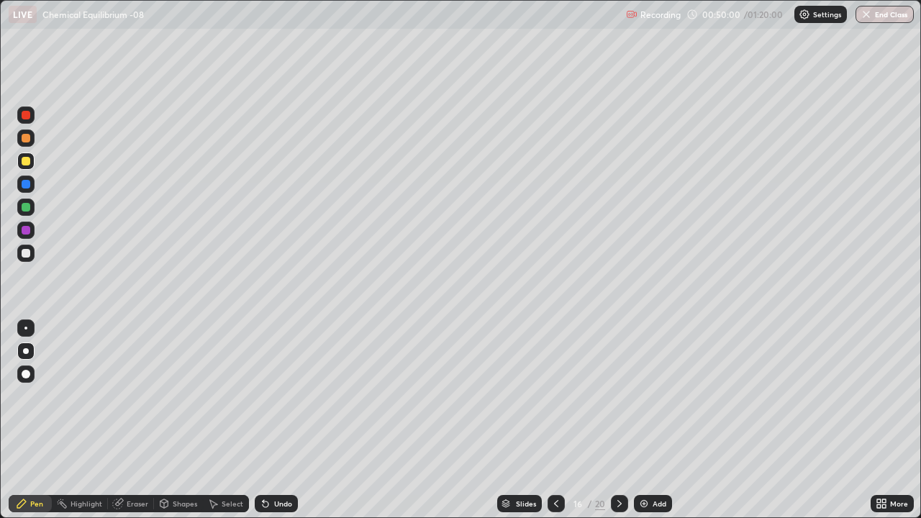
click at [274, 420] on div "Undo" at bounding box center [283, 503] width 18 height 7
click at [616, 420] on icon at bounding box center [620, 504] width 12 height 12
click at [556, 420] on icon at bounding box center [556, 504] width 12 height 12
click at [618, 420] on icon at bounding box center [620, 504] width 12 height 12
click at [554, 420] on icon at bounding box center [556, 504] width 12 height 12
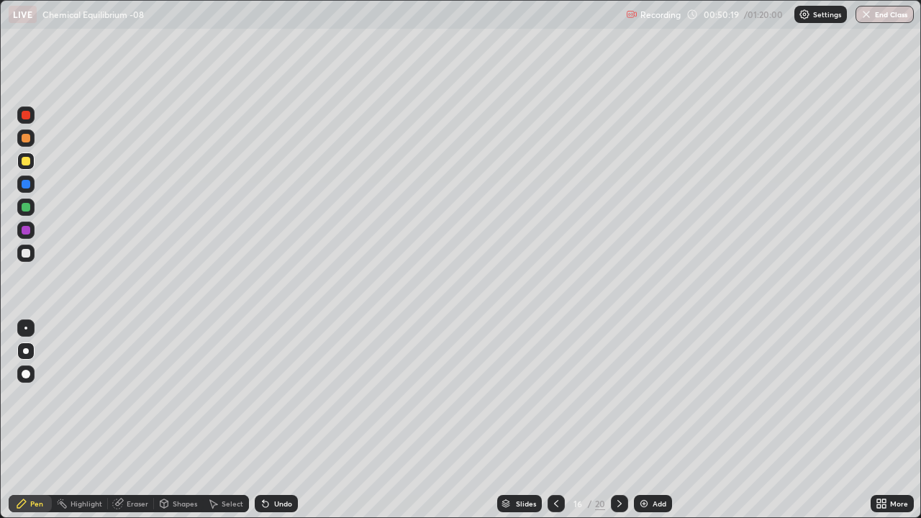
click at [617, 420] on icon at bounding box center [619, 503] width 4 height 7
click at [552, 420] on icon at bounding box center [556, 504] width 12 height 12
click at [560, 420] on div at bounding box center [555, 503] width 17 height 17
click at [619, 420] on icon at bounding box center [620, 504] width 12 height 12
click at [555, 420] on icon at bounding box center [556, 504] width 12 height 12
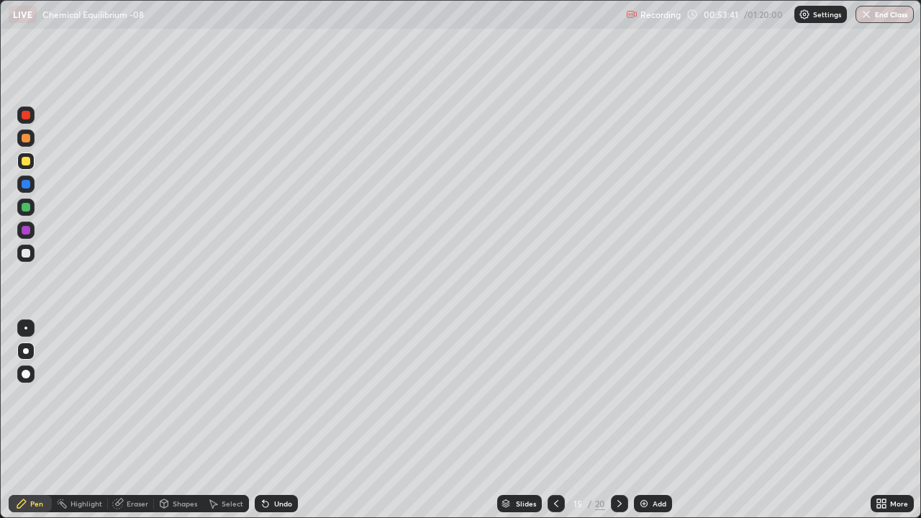
click at [623, 420] on icon at bounding box center [620, 504] width 12 height 12
click at [618, 420] on icon at bounding box center [620, 504] width 12 height 12
click at [553, 420] on div at bounding box center [555, 503] width 17 height 17
click at [616, 420] on icon at bounding box center [620, 504] width 12 height 12
click at [26, 227] on div at bounding box center [26, 230] width 9 height 9
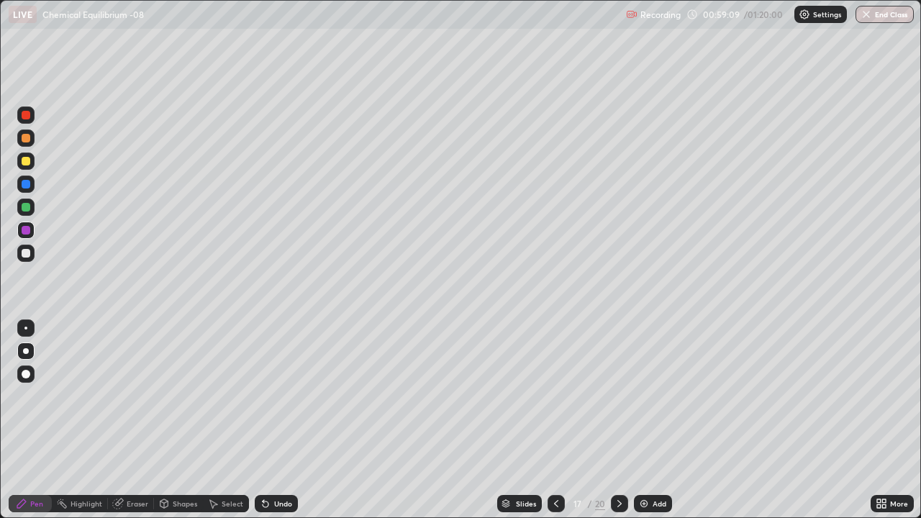
click at [555, 420] on icon at bounding box center [556, 504] width 12 height 12
click at [618, 420] on icon at bounding box center [620, 504] width 12 height 12
click at [619, 420] on div at bounding box center [619, 503] width 17 height 29
click at [618, 420] on icon at bounding box center [620, 504] width 12 height 12
click at [555, 420] on icon at bounding box center [556, 504] width 12 height 12
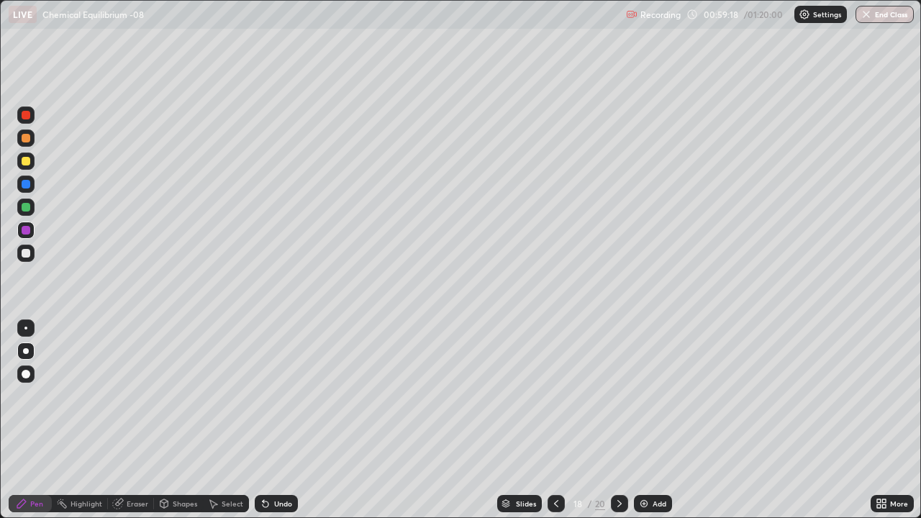
click at [562, 420] on div at bounding box center [555, 503] width 17 height 17
click at [617, 420] on icon at bounding box center [620, 504] width 12 height 12
click at [27, 161] on div at bounding box center [26, 161] width 9 height 9
click at [30, 245] on div at bounding box center [25, 253] width 17 height 17
click at [29, 163] on div at bounding box center [26, 161] width 9 height 9
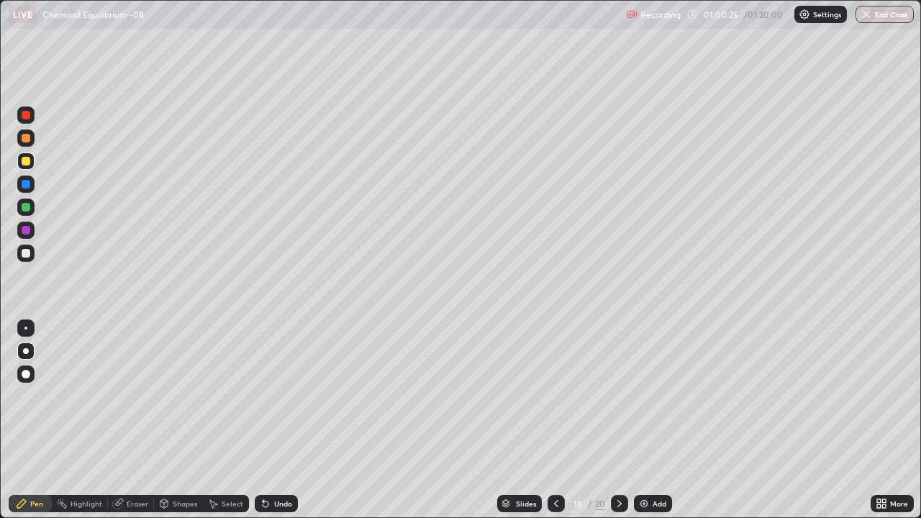
click at [27, 247] on div at bounding box center [25, 253] width 17 height 17
click at [32, 234] on div at bounding box center [25, 230] width 17 height 17
click at [555, 420] on icon at bounding box center [556, 504] width 12 height 12
click at [26, 210] on div at bounding box center [26, 207] width 9 height 9
click at [26, 257] on div at bounding box center [26, 253] width 9 height 9
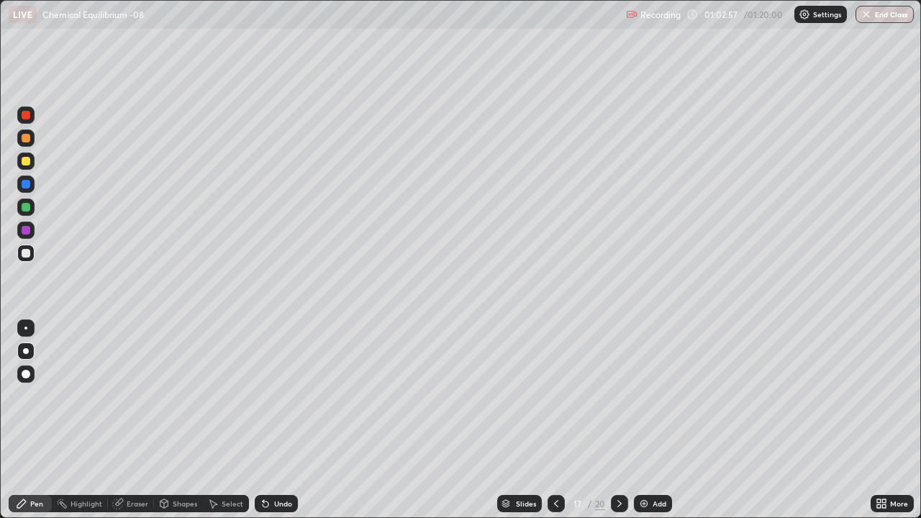
click at [616, 420] on icon at bounding box center [620, 504] width 12 height 12
click at [24, 167] on div at bounding box center [25, 160] width 17 height 17
click at [23, 253] on div at bounding box center [26, 253] width 9 height 9
click at [29, 155] on div at bounding box center [25, 160] width 17 height 17
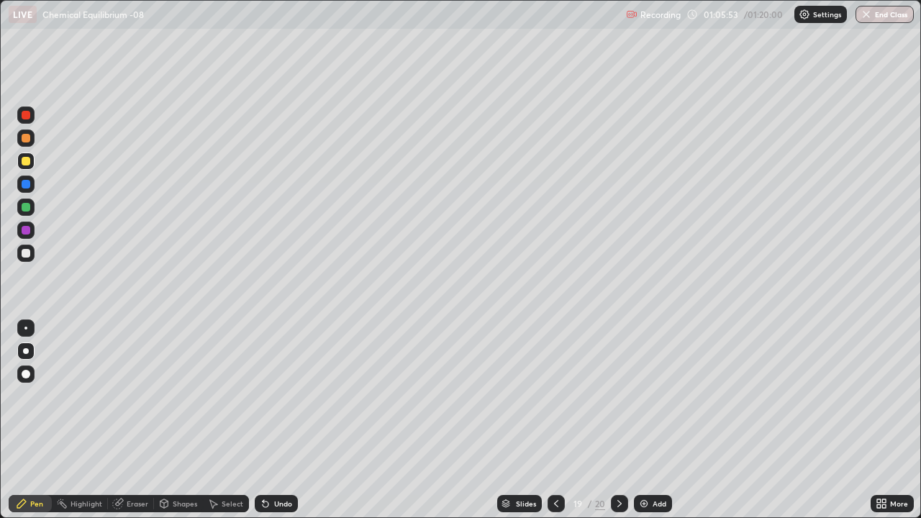
click at [26, 246] on div at bounding box center [25, 253] width 17 height 17
click at [265, 420] on icon at bounding box center [266, 504] width 6 height 6
click at [25, 230] on div at bounding box center [26, 230] width 9 height 9
click at [275, 420] on div "Undo" at bounding box center [283, 503] width 18 height 7
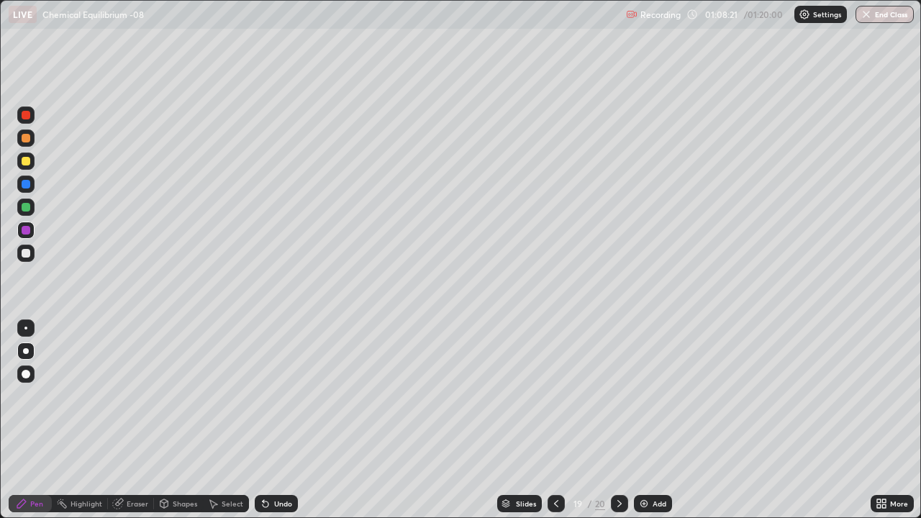
click at [618, 420] on icon at bounding box center [620, 504] width 12 height 12
click at [27, 137] on div at bounding box center [26, 138] width 9 height 9
click at [29, 164] on div at bounding box center [25, 160] width 17 height 17
click at [27, 253] on div at bounding box center [26, 253] width 9 height 9
click at [22, 157] on div at bounding box center [25, 160] width 17 height 17
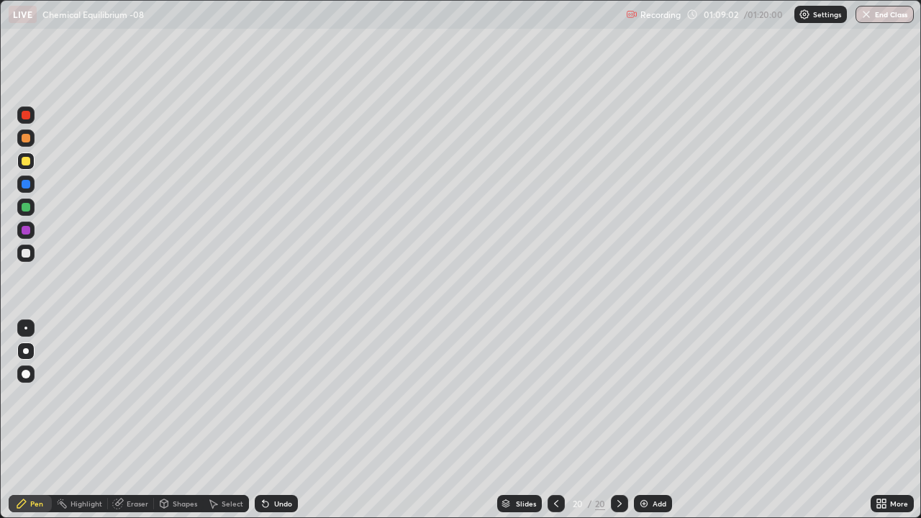
click at [268, 420] on icon at bounding box center [266, 504] width 12 height 12
click at [274, 420] on div "Undo" at bounding box center [283, 503] width 18 height 7
click at [24, 254] on div at bounding box center [26, 253] width 9 height 9
click at [25, 232] on div at bounding box center [26, 230] width 9 height 9
click at [21, 255] on div at bounding box center [25, 253] width 17 height 17
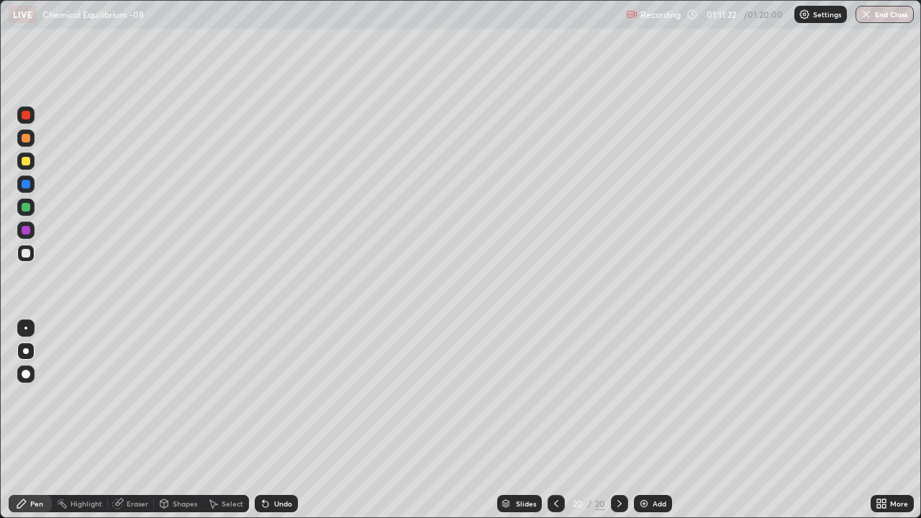
click at [650, 420] on div "Add" at bounding box center [653, 503] width 38 height 17
click at [553, 420] on icon at bounding box center [557, 504] width 12 height 12
click at [617, 420] on icon at bounding box center [619, 504] width 12 height 12
click at [879, 9] on button "End Class" at bounding box center [884, 14] width 58 height 17
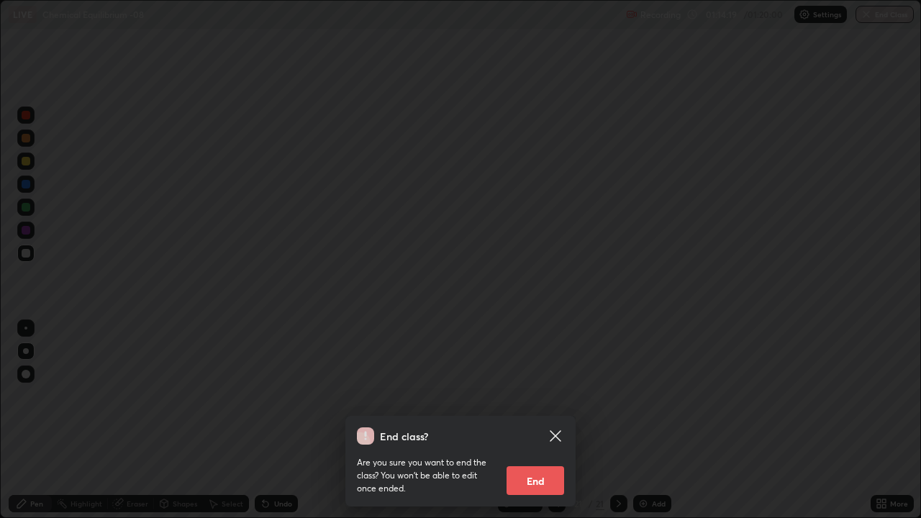
click at [524, 420] on button "End" at bounding box center [535, 480] width 58 height 29
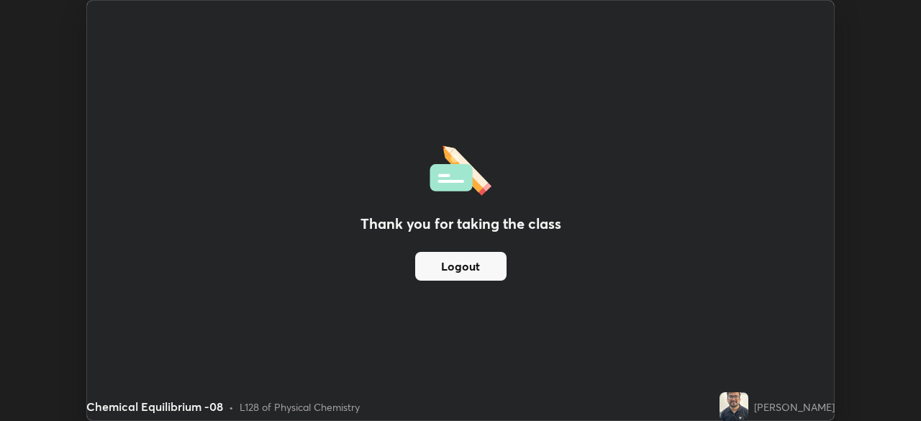
scroll to position [71508, 71008]
